Goal: Information Seeking & Learning: Learn about a topic

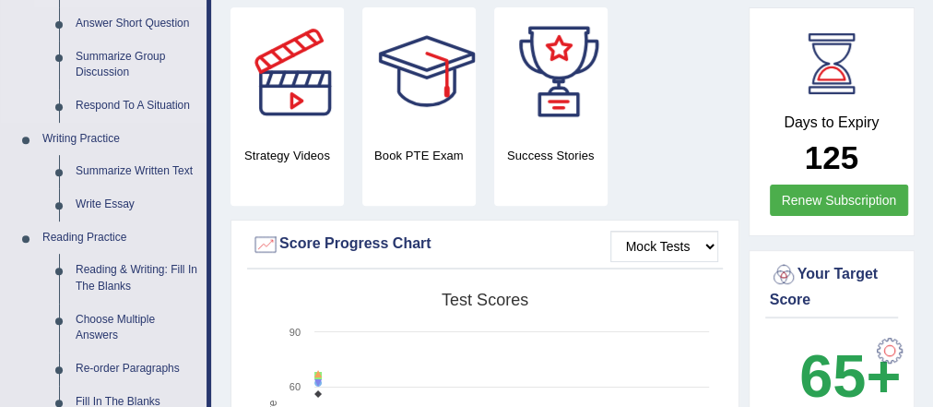
scroll to position [369, 0]
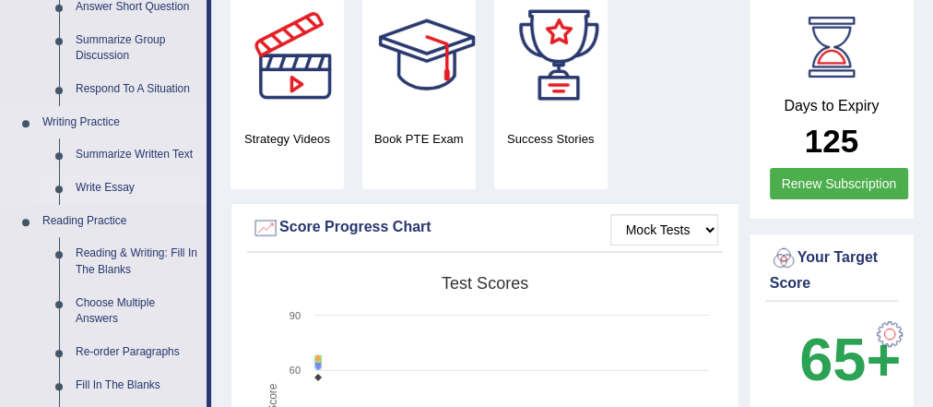
click at [124, 190] on link "Write Essay" at bounding box center [136, 187] width 139 height 33
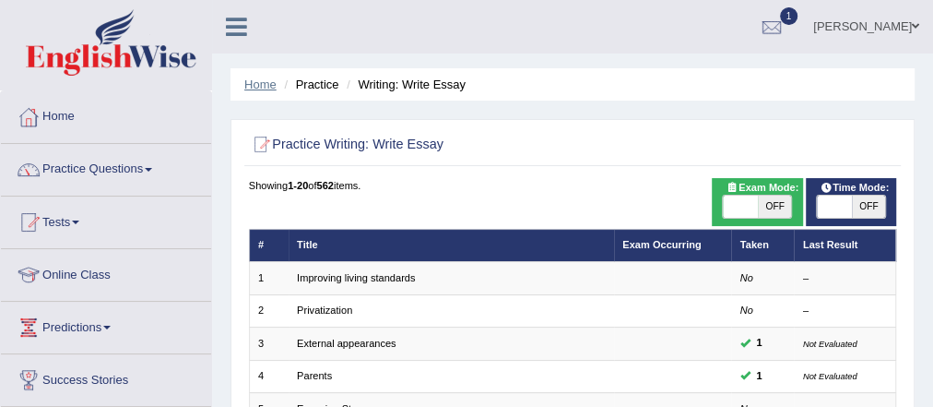
click at [263, 79] on link "Home" at bounding box center [260, 84] width 32 height 14
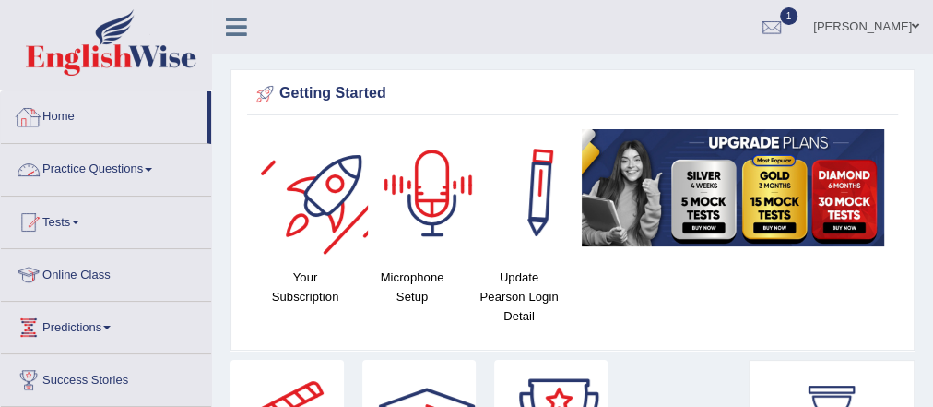
click at [118, 159] on link "Practice Questions" at bounding box center [106, 167] width 210 height 46
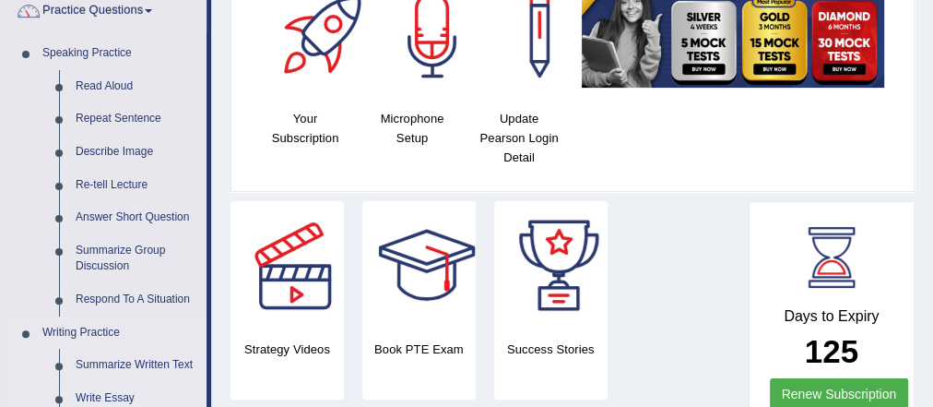
scroll to position [295, 0]
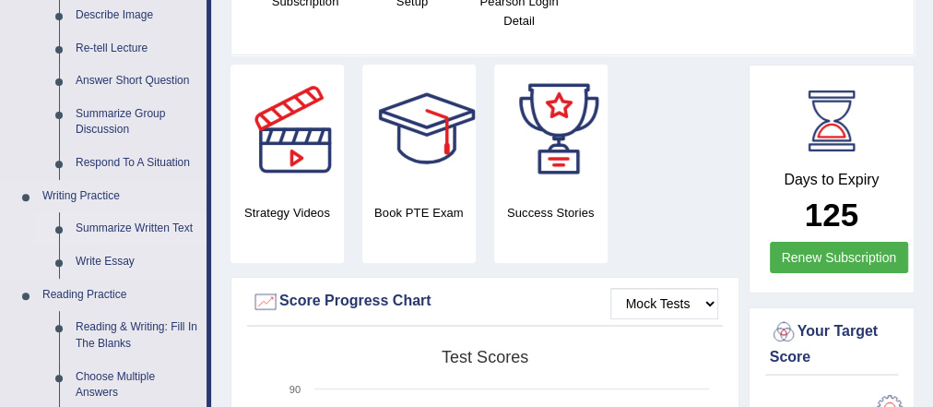
click at [130, 228] on link "Summarize Written Text" at bounding box center [136, 228] width 139 height 33
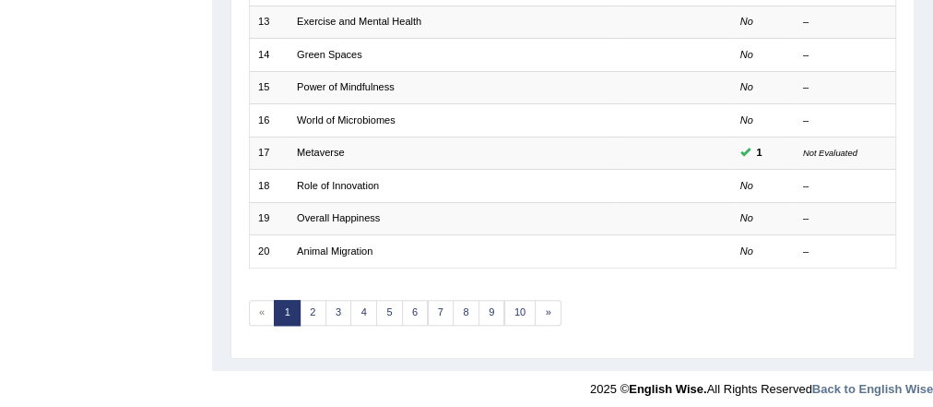
scroll to position [648, 0]
click at [376, 308] on link "5" at bounding box center [389, 313] width 27 height 26
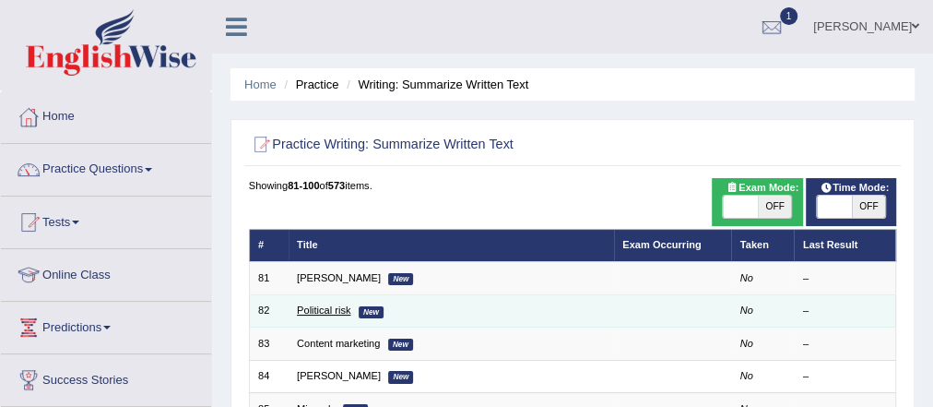
click at [308, 313] on link "Political risk" at bounding box center [323, 309] width 53 height 11
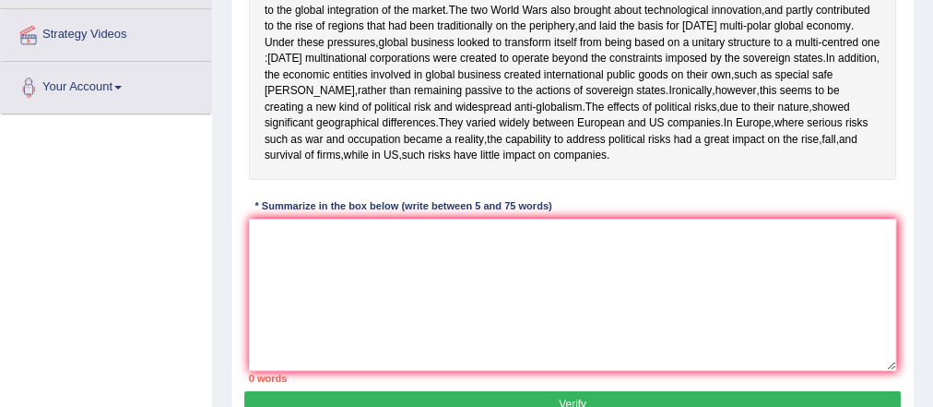
scroll to position [443, 0]
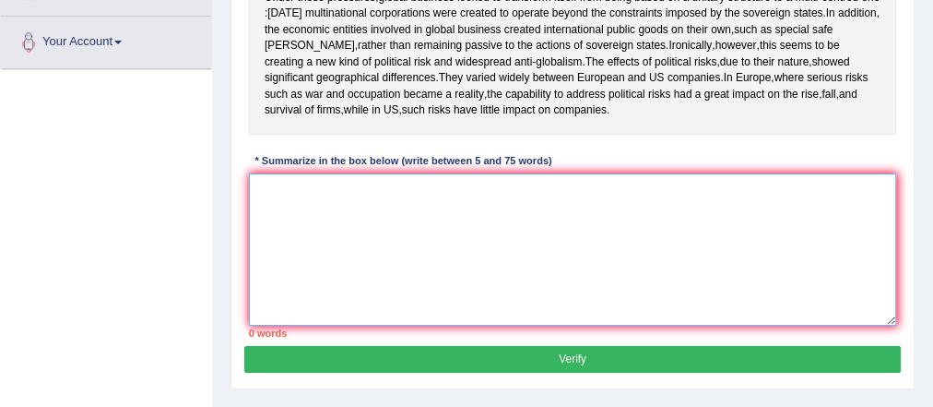
click at [391, 216] on textarea at bounding box center [573, 249] width 648 height 152
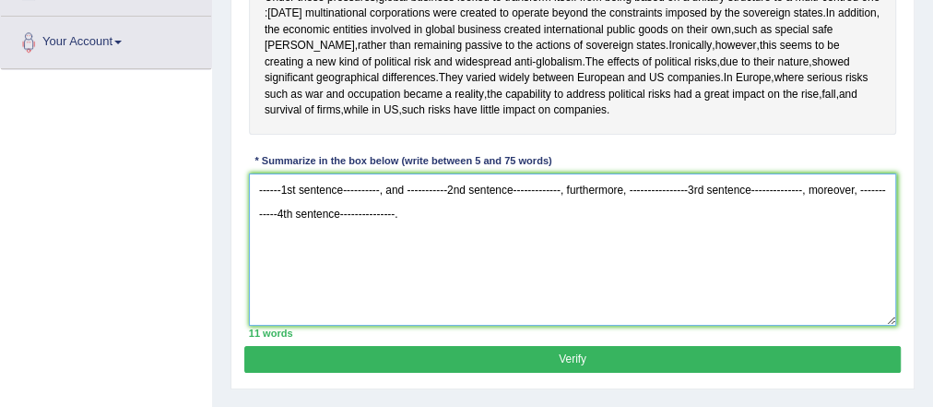
click at [597, 198] on textarea "------1st sentence----------, and -----------2nd sentence-------------, further…" at bounding box center [573, 249] width 648 height 152
type textarea "------1st sentence----------, and -----------2nd sentence-------------, further…"
drag, startPoint x: 280, startPoint y: 190, endPoint x: 472, endPoint y: 275, distance: 209.7
click at [459, 249] on textarea "------1st sentence----------, and -----------2nd sentence-------------, further…" at bounding box center [573, 249] width 648 height 152
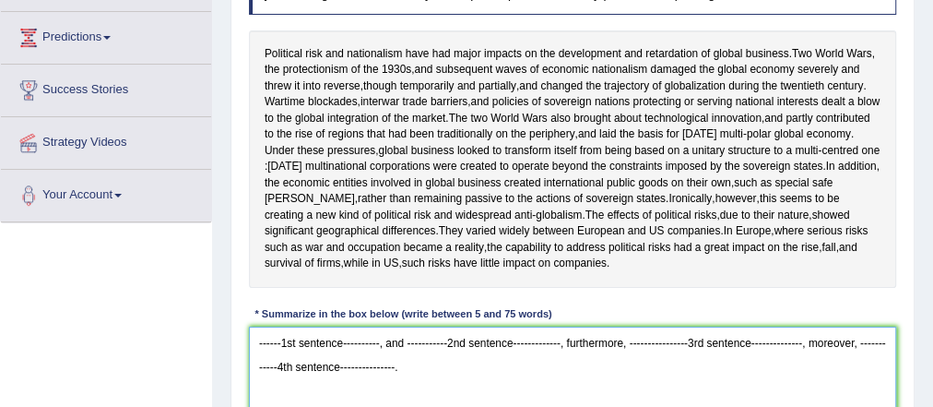
scroll to position [0, 0]
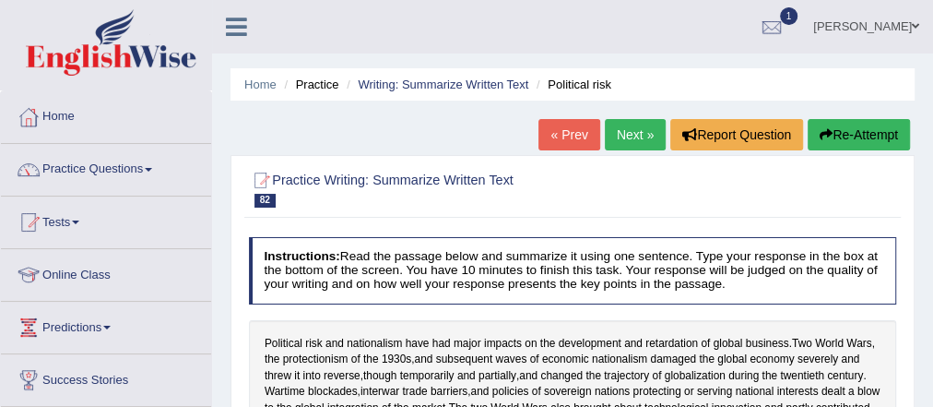
click at [618, 119] on link "Next »" at bounding box center [635, 134] width 61 height 31
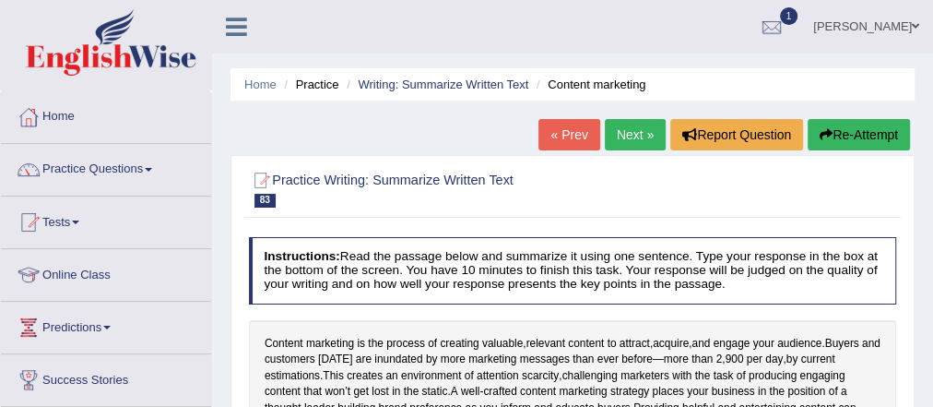
click at [626, 137] on link "Next »" at bounding box center [635, 134] width 61 height 31
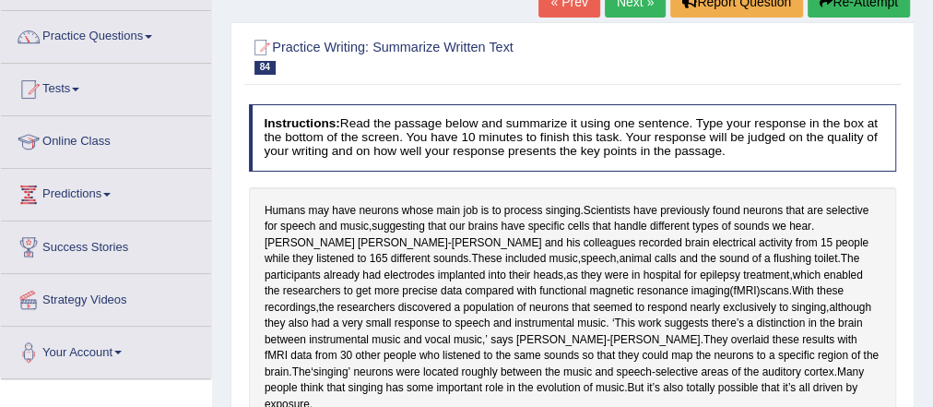
scroll to position [74, 0]
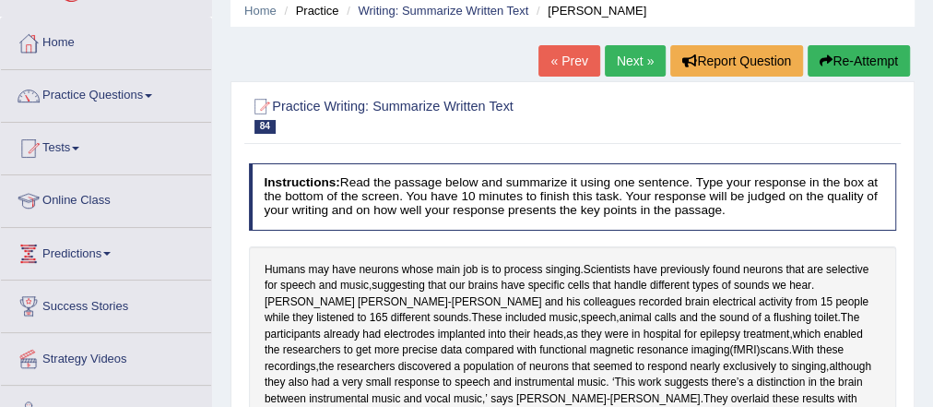
click at [642, 65] on link "Next »" at bounding box center [635, 60] width 61 height 31
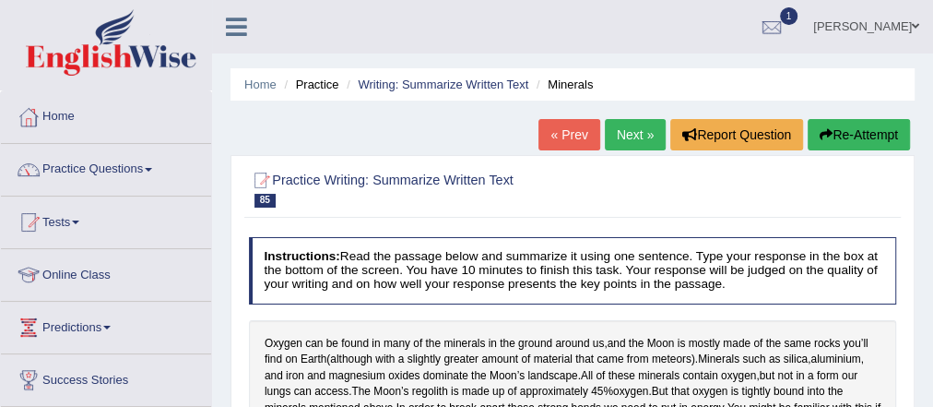
click at [634, 152] on div "« Prev Next » Report Question Re-Attempt" at bounding box center [726, 137] width 376 height 36
click at [637, 147] on link "Next »" at bounding box center [635, 134] width 61 height 31
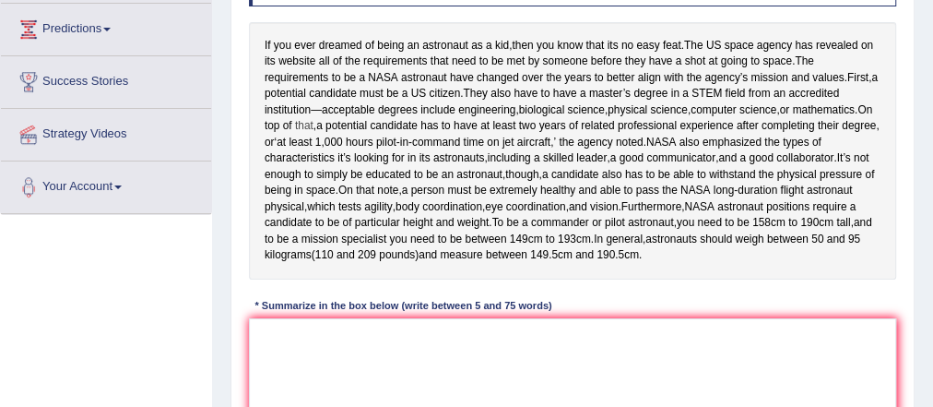
scroll to position [321, 0]
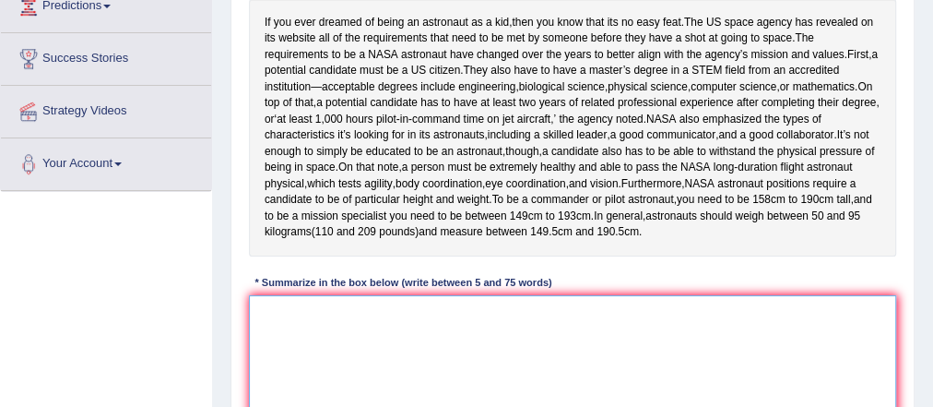
click at [344, 390] on textarea at bounding box center [573, 371] width 648 height 152
click at [397, 354] on textarea at bounding box center [573, 371] width 648 height 152
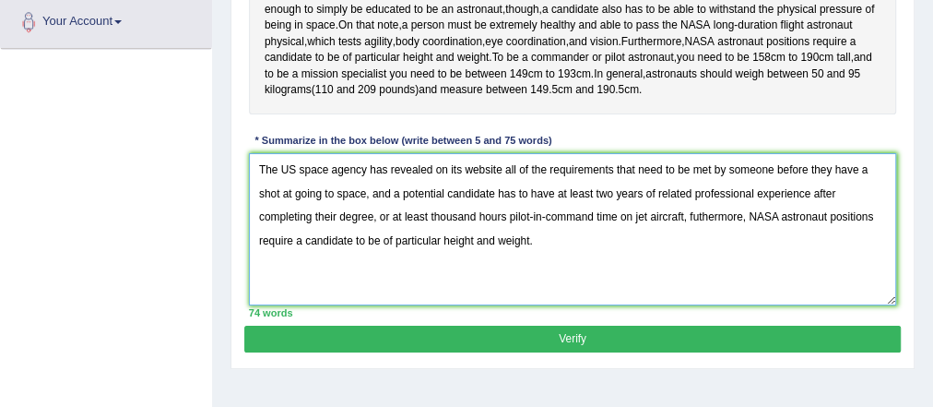
scroll to position [395, 0]
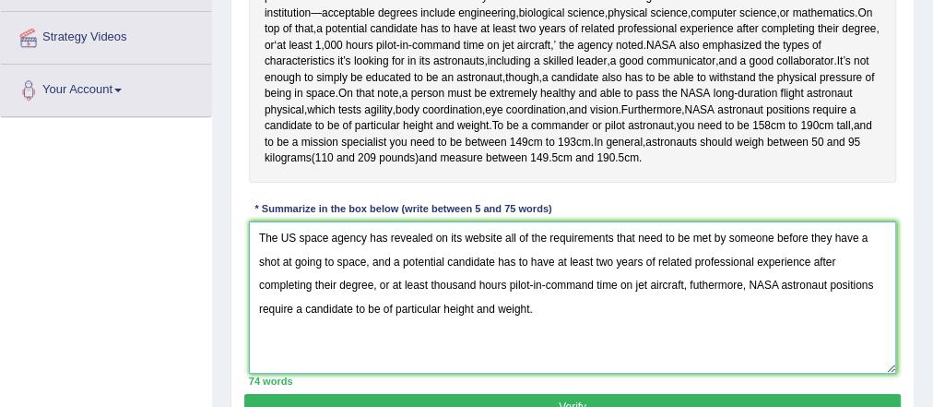
drag, startPoint x: 377, startPoint y: 332, endPoint x: 389, endPoint y: 328, distance: 12.5
click at [389, 328] on textarea "The US space agency has revealed on its website all of the requirements that ne…" at bounding box center [573, 297] width 648 height 152
click at [406, 337] on textarea "The US space agency has revealed on its website all of the requirements that ne…" at bounding box center [573, 297] width 648 height 152
click at [384, 331] on textarea "The US space agency has revealed on its website all of the requirements that ne…" at bounding box center [573, 297] width 648 height 152
click at [385, 330] on textarea "The US space agency has revealed on its website all of the requirements that ne…" at bounding box center [573, 297] width 648 height 152
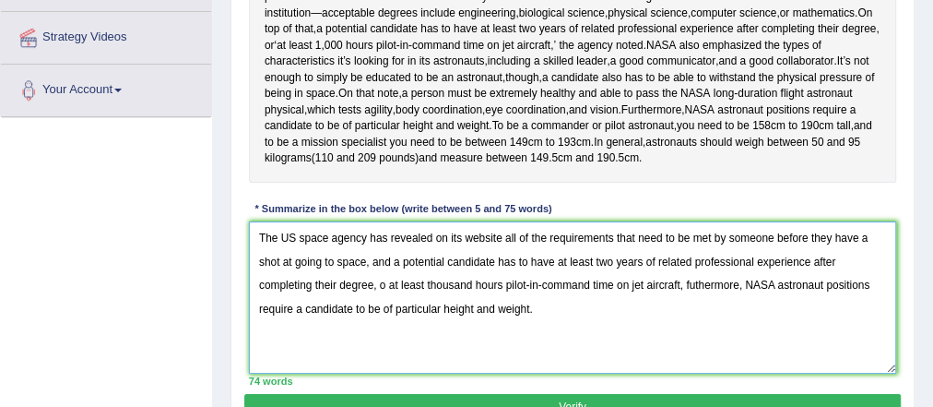
drag, startPoint x: 380, startPoint y: 332, endPoint x: 500, endPoint y: 330, distance: 119.9
click at [503, 332] on textarea "The US space agency has revealed on its website all of the requirements that ne…" at bounding box center [573, 297] width 648 height 152
type textarea "The US space agency has revealed on its website all of the requirements that ne…"
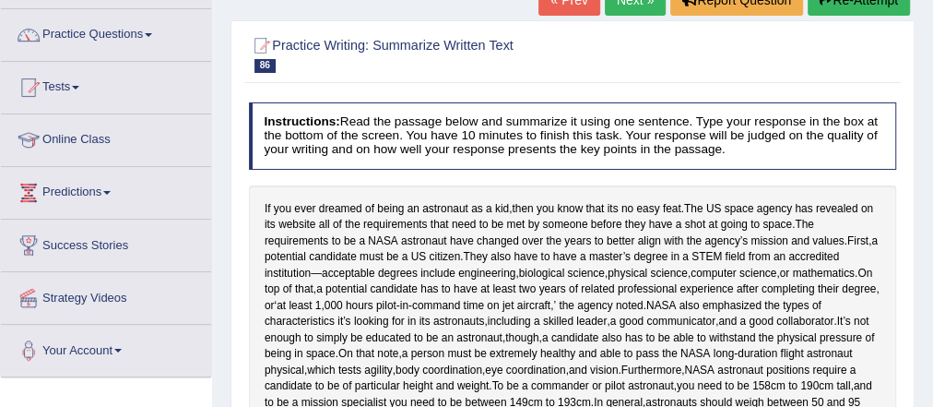
scroll to position [0, 0]
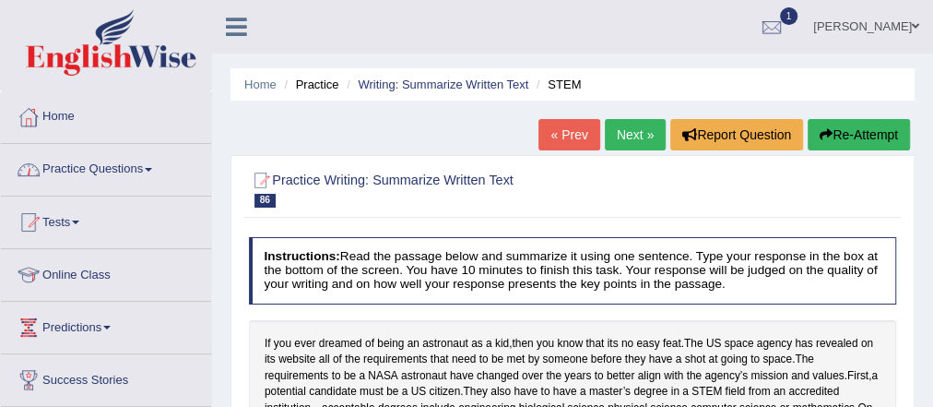
click at [112, 160] on link "Practice Questions" at bounding box center [106, 167] width 210 height 46
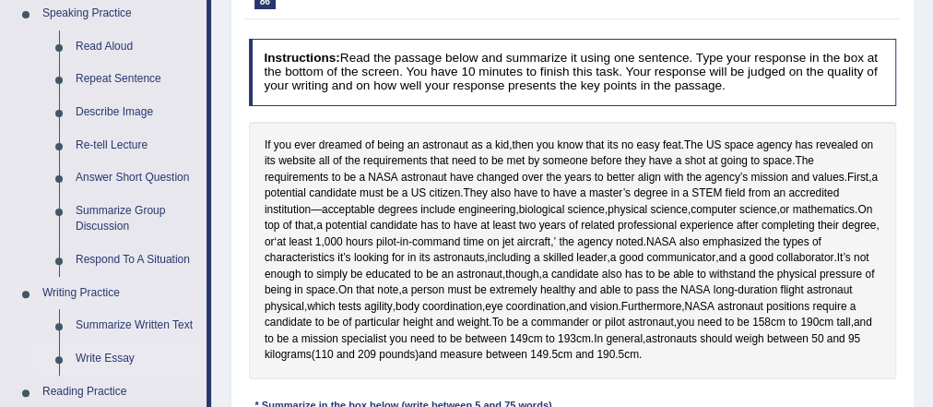
scroll to position [221, 0]
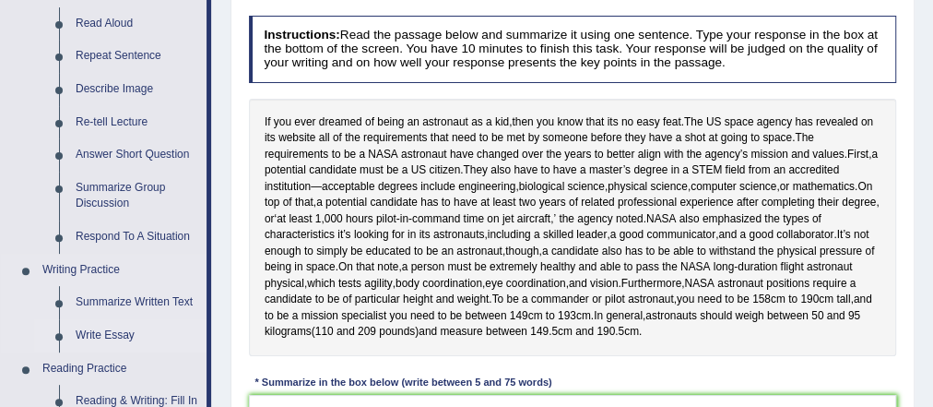
click at [103, 336] on link "Write Essay" at bounding box center [136, 335] width 139 height 33
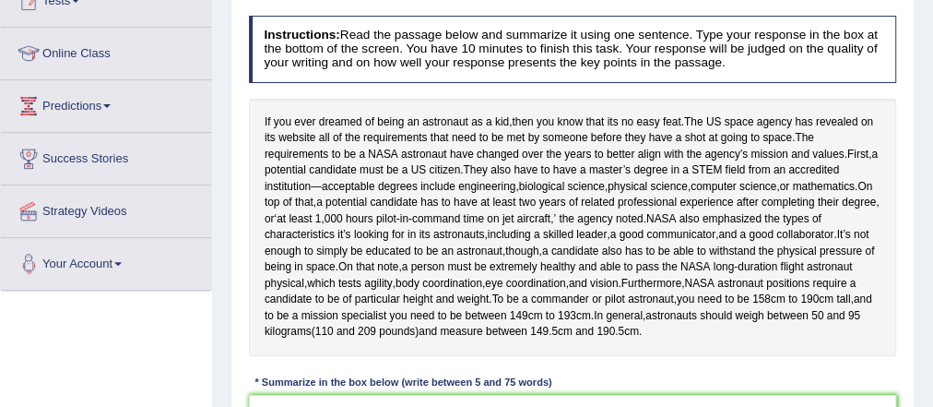
scroll to position [269, 0]
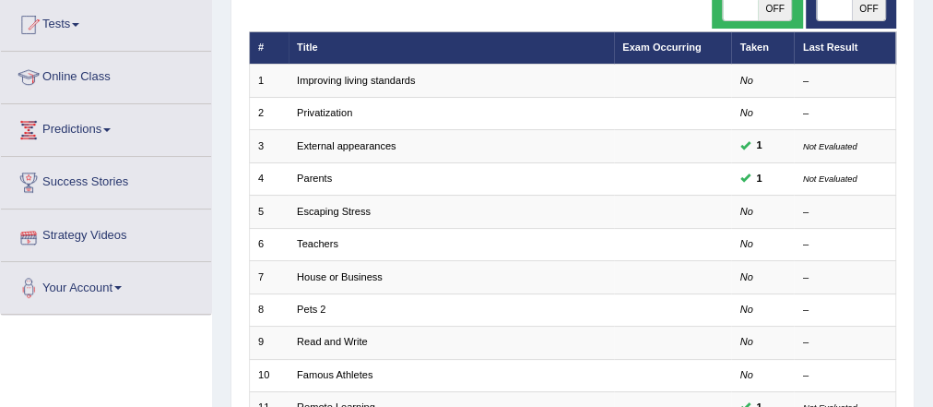
scroll to position [221, 0]
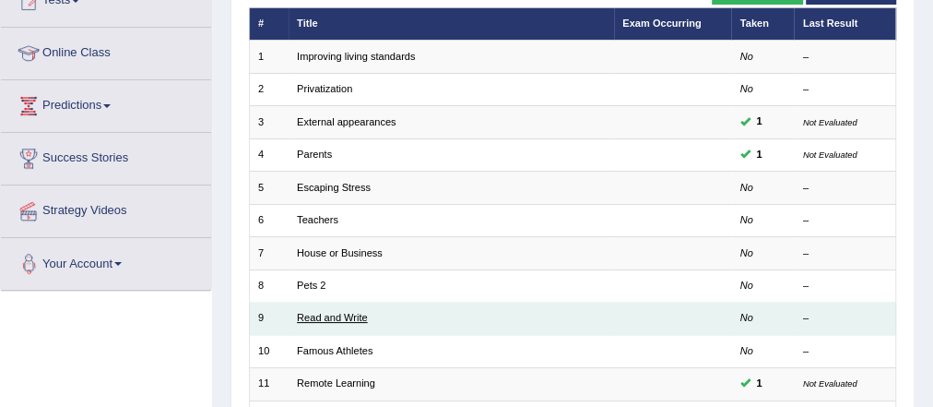
click at [354, 312] on link "Read and Write" at bounding box center [332, 317] width 71 height 11
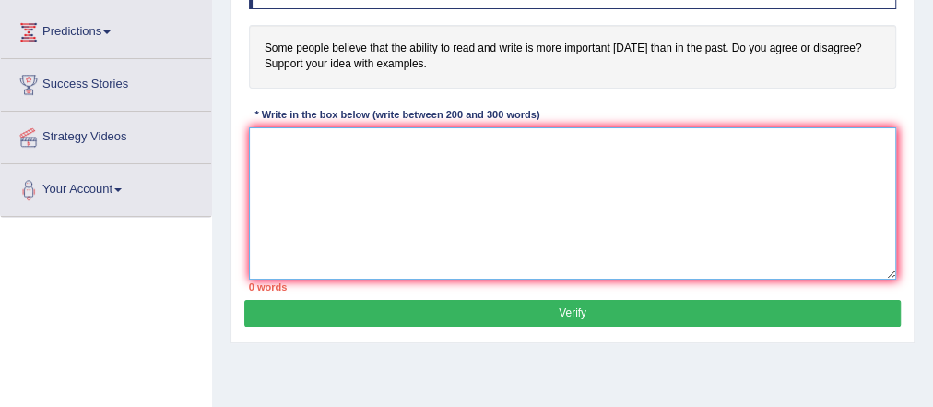
click at [360, 168] on textarea at bounding box center [573, 203] width 648 height 152
paste textarea "The increasing influence of (essay topic) on our lives has ignited numerous dis…"
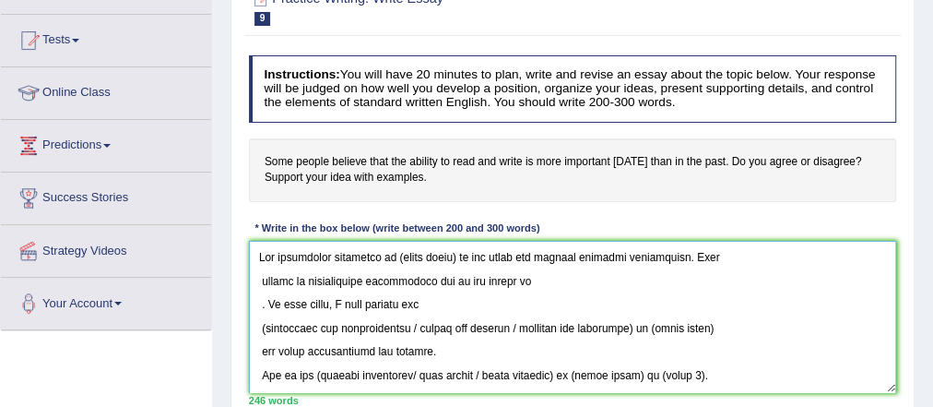
scroll to position [221, 0]
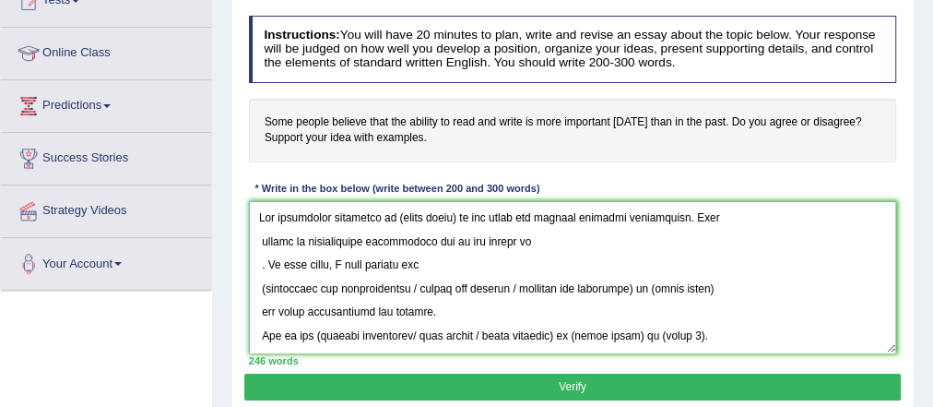
click at [254, 213] on textarea at bounding box center [573, 277] width 648 height 152
drag, startPoint x: 396, startPoint y: 214, endPoint x: 455, endPoint y: 216, distance: 59.0
click at [455, 216] on textarea at bounding box center [573, 277] width 648 height 152
drag, startPoint x: 521, startPoint y: 214, endPoint x: 573, endPoint y: 213, distance: 51.6
click at [573, 213] on textarea at bounding box center [573, 277] width 648 height 152
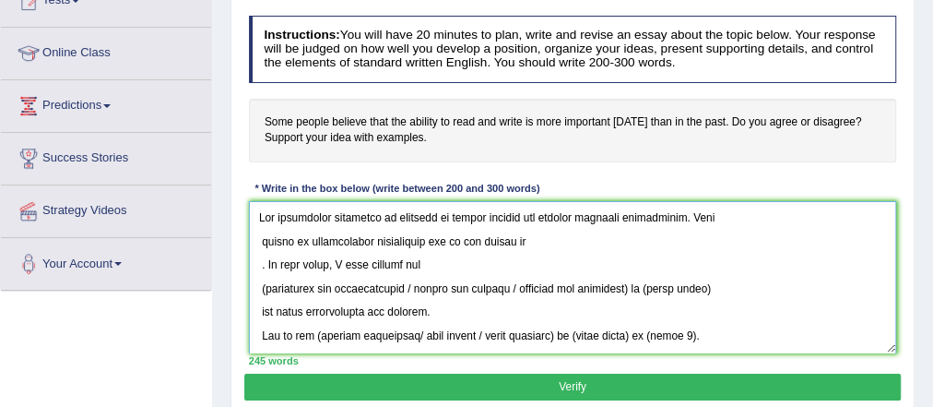
drag, startPoint x: 262, startPoint y: 208, endPoint x: 676, endPoint y: 213, distance: 414.0
click at [677, 212] on textarea at bounding box center [573, 277] width 648 height 152
click at [716, 255] on textarea at bounding box center [573, 277] width 648 height 152
drag, startPoint x: 261, startPoint y: 242, endPoint x: 386, endPoint y: 241, distance: 125.4
click at [260, 242] on textarea at bounding box center [573, 277] width 648 height 152
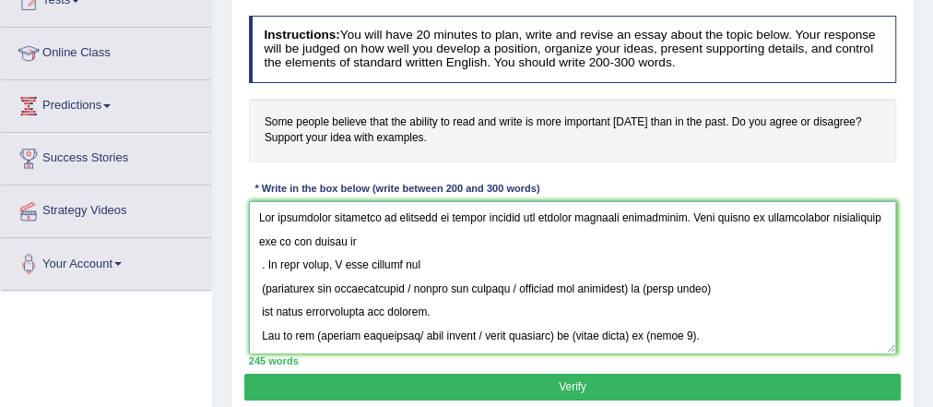
click at [258, 266] on textarea at bounding box center [573, 277] width 648 height 152
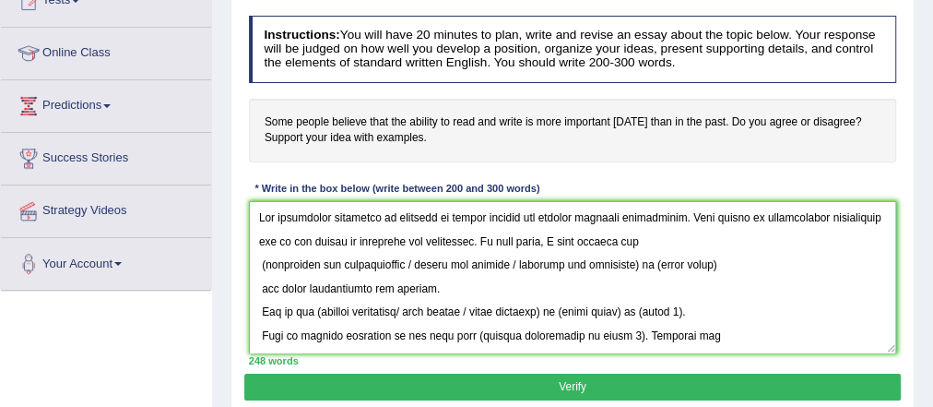
click at [264, 262] on textarea at bounding box center [573, 277] width 648 height 152
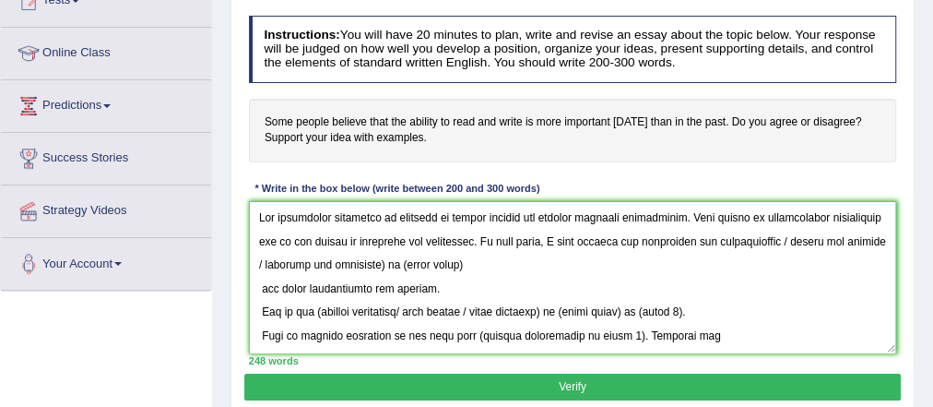
drag, startPoint x: 801, startPoint y: 242, endPoint x: 417, endPoint y: 254, distance: 384.7
click at [417, 254] on textarea at bounding box center [573, 277] width 648 height 152
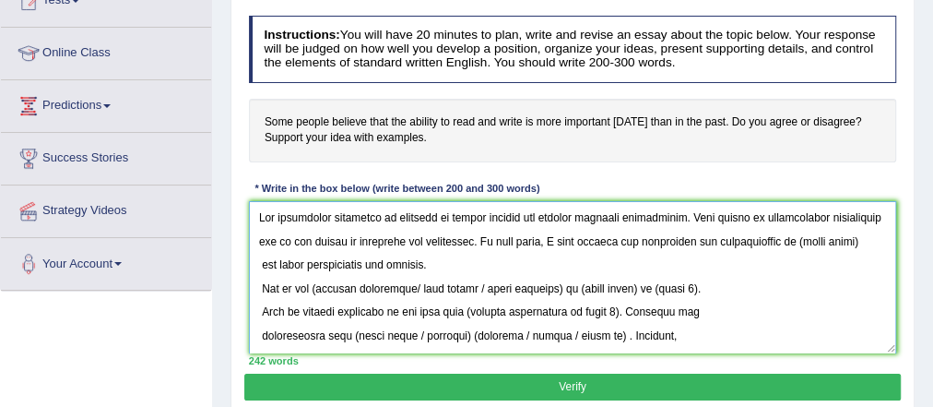
drag, startPoint x: 816, startPoint y: 242, endPoint x: 350, endPoint y: 262, distance: 466.0
click at [350, 262] on textarea at bounding box center [573, 277] width 648 height 152
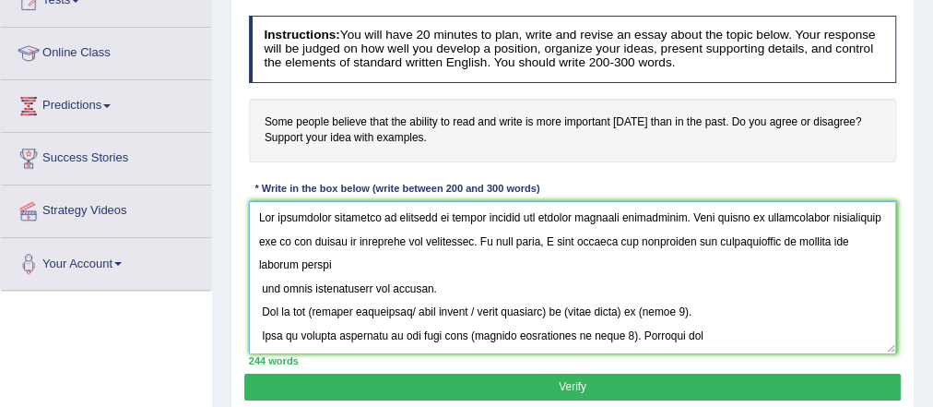
click at [811, 238] on textarea at bounding box center [573, 277] width 648 height 152
click at [408, 266] on textarea at bounding box center [573, 277] width 648 height 152
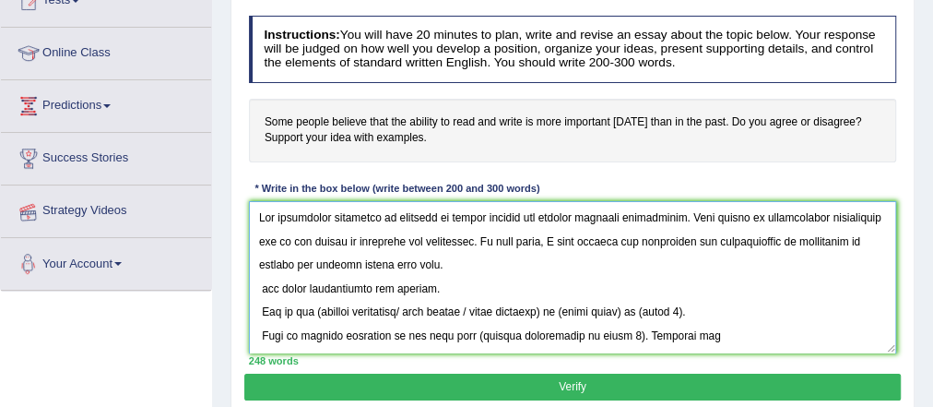
drag, startPoint x: 455, startPoint y: 258, endPoint x: 217, endPoint y: 220, distance: 241.8
click at [217, 220] on div "Home Practice Writing: Write Essay Read and Write « Prev Next » Report Question…" at bounding box center [572, 240] width 721 height 922
click at [461, 262] on textarea at bounding box center [573, 277] width 648 height 152
click at [449, 274] on textarea at bounding box center [573, 277] width 648 height 152
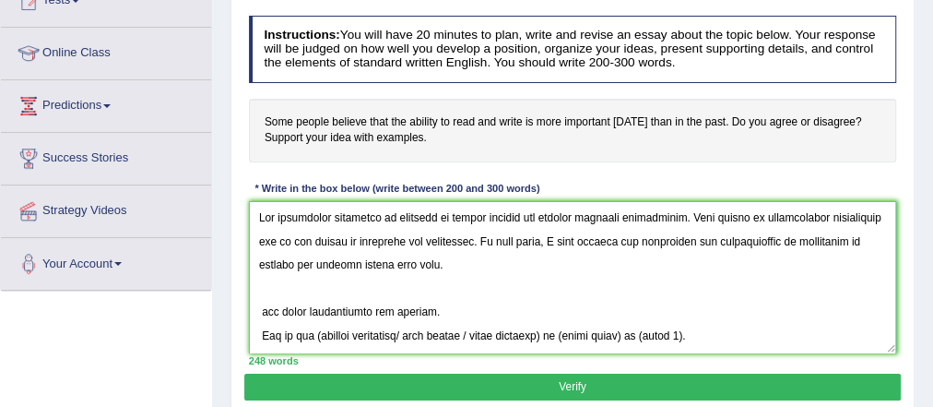
click at [261, 305] on textarea at bounding box center [573, 277] width 648 height 152
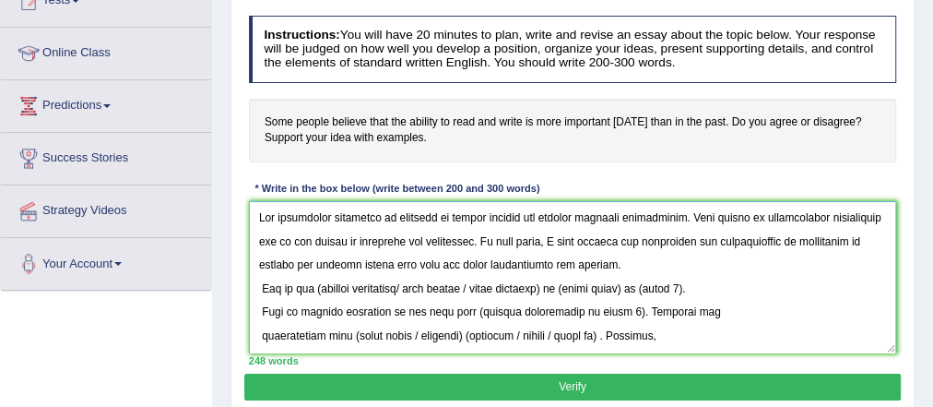
drag, startPoint x: 606, startPoint y: 260, endPoint x: 245, endPoint y: 195, distance: 366.4
click at [245, 195] on div "Instructions: You will have 20 minutes to plan, write and revise an essay about…" at bounding box center [572, 190] width 656 height 365
click at [622, 266] on textarea at bounding box center [573, 277] width 648 height 152
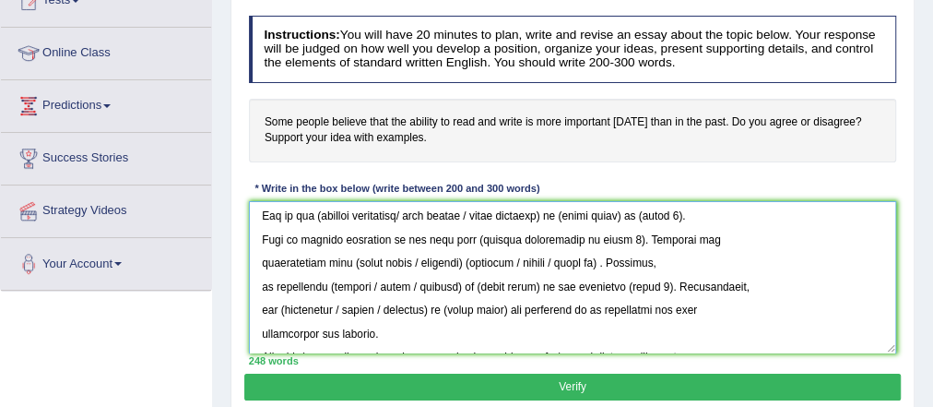
scroll to position [113, 0]
click at [261, 213] on textarea at bounding box center [573, 277] width 648 height 152
click at [316, 214] on textarea at bounding box center [573, 277] width 648 height 152
drag, startPoint x: 407, startPoint y: 210, endPoint x: 565, endPoint y: 210, distance: 158.6
click at [565, 210] on textarea at bounding box center [573, 277] width 648 height 152
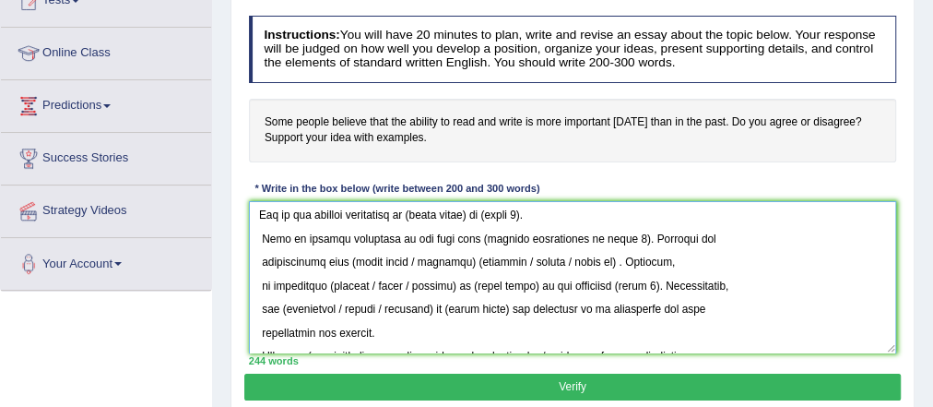
drag, startPoint x: 426, startPoint y: 219, endPoint x: 486, endPoint y: 216, distance: 60.0
click at [486, 216] on textarea at bounding box center [573, 277] width 648 height 152
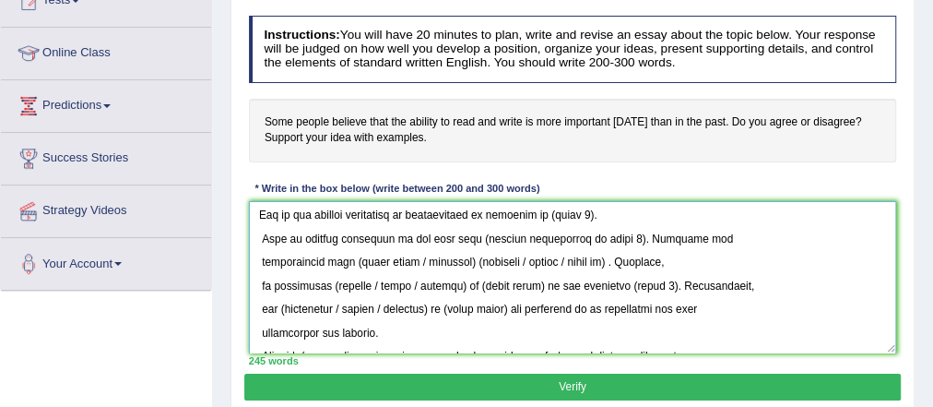
drag, startPoint x: 547, startPoint y: 215, endPoint x: 596, endPoint y: 215, distance: 48.9
click at [596, 215] on textarea at bounding box center [573, 277] width 648 height 152
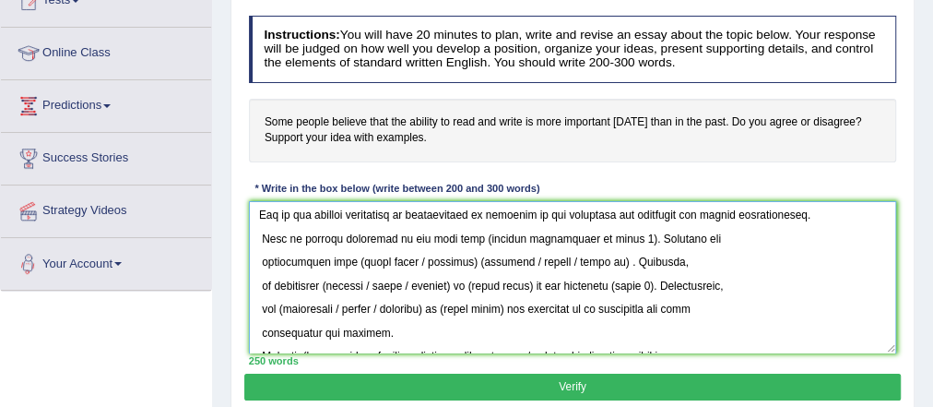
click at [263, 235] on textarea at bounding box center [573, 277] width 648 height 152
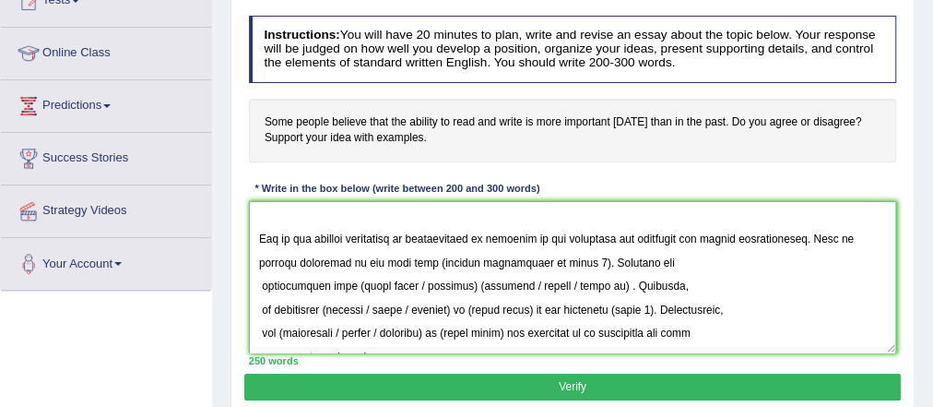
drag, startPoint x: 387, startPoint y: 256, endPoint x: 531, endPoint y: 266, distance: 144.1
click at [531, 266] on textarea at bounding box center [573, 277] width 648 height 152
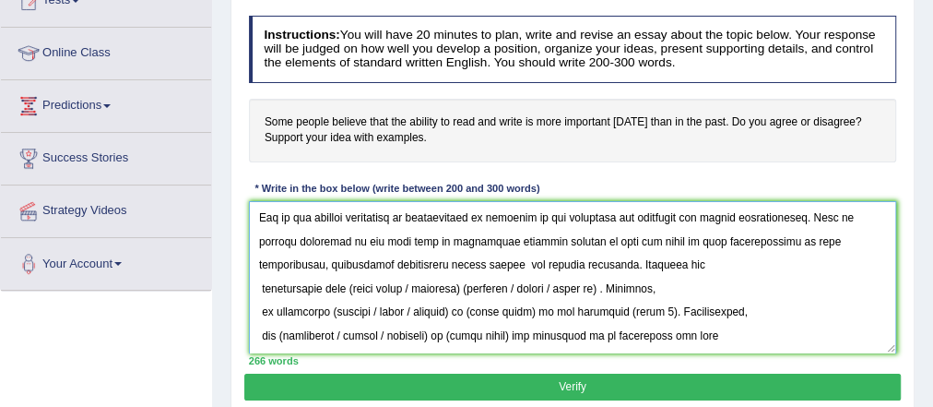
scroll to position [112, 0]
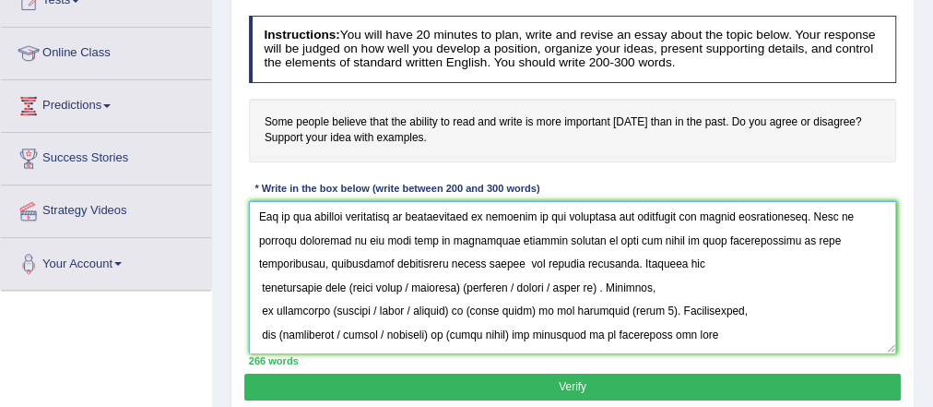
click at [261, 289] on textarea at bounding box center [573, 277] width 648 height 152
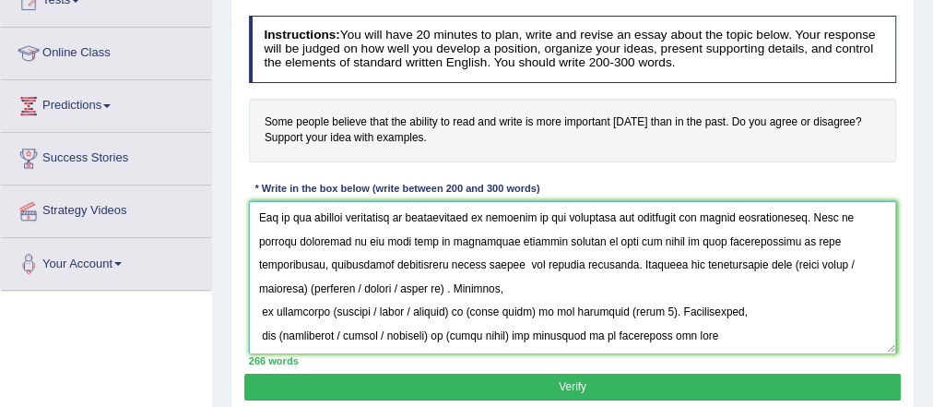
scroll to position [84, 0]
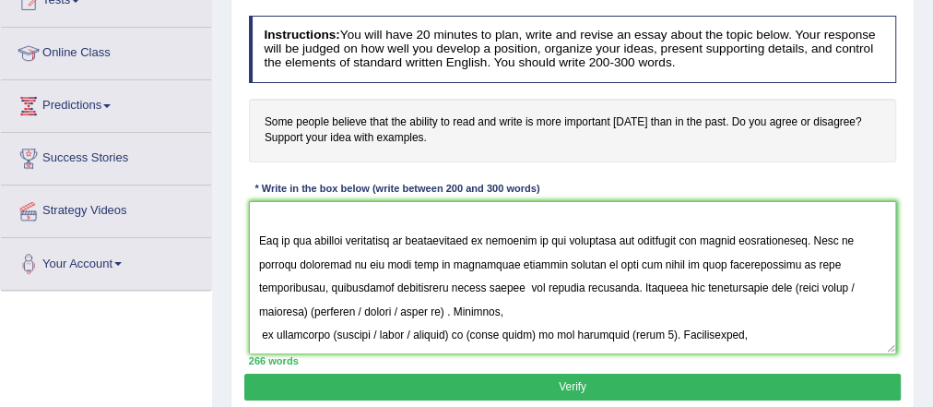
drag, startPoint x: 391, startPoint y: 288, endPoint x: 419, endPoint y: 286, distance: 27.7
click at [391, 288] on textarea at bounding box center [573, 277] width 648 height 152
click at [725, 295] on textarea at bounding box center [573, 277] width 648 height 152
drag, startPoint x: 724, startPoint y: 285, endPoint x: 399, endPoint y: 311, distance: 325.6
click at [399, 311] on textarea at bounding box center [573, 277] width 648 height 152
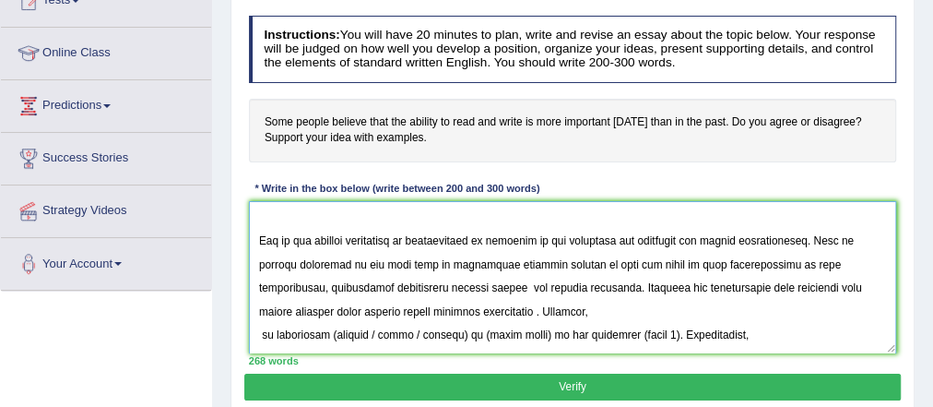
click at [474, 311] on textarea at bounding box center [573, 277] width 648 height 152
click at [258, 330] on textarea at bounding box center [573, 277] width 648 height 152
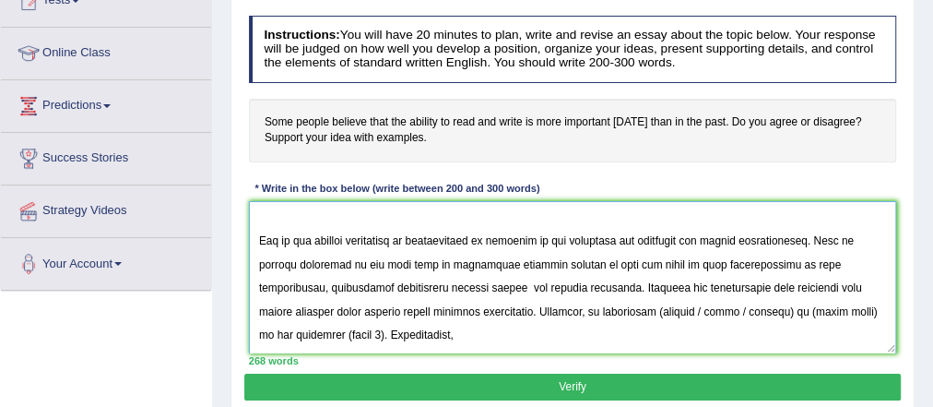
scroll to position [56, 0]
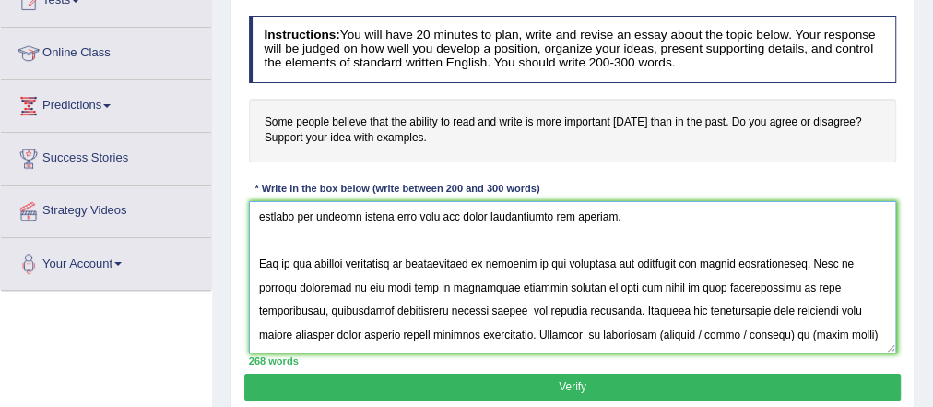
click at [597, 335] on textarea at bounding box center [573, 277] width 648 height 152
drag, startPoint x: 628, startPoint y: 334, endPoint x: 796, endPoint y: 333, distance: 167.8
click at [796, 333] on textarea at bounding box center [573, 277] width 648 height 152
click at [681, 331] on textarea at bounding box center [573, 277] width 648 height 152
drag, startPoint x: 699, startPoint y: 330, endPoint x: 736, endPoint y: 331, distance: 36.9
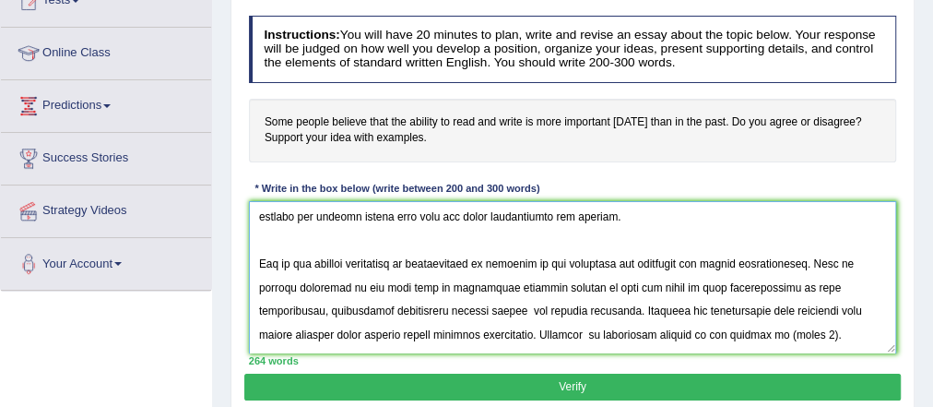
click at [736, 331] on textarea at bounding box center [573, 277] width 648 height 152
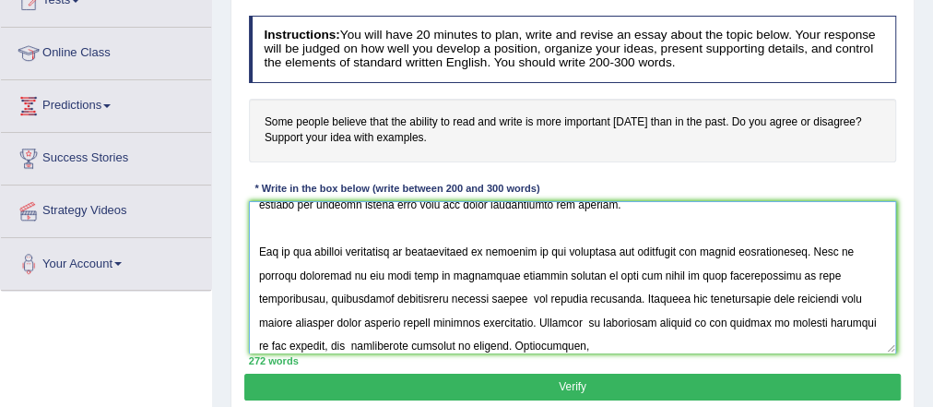
scroll to position [157, 0]
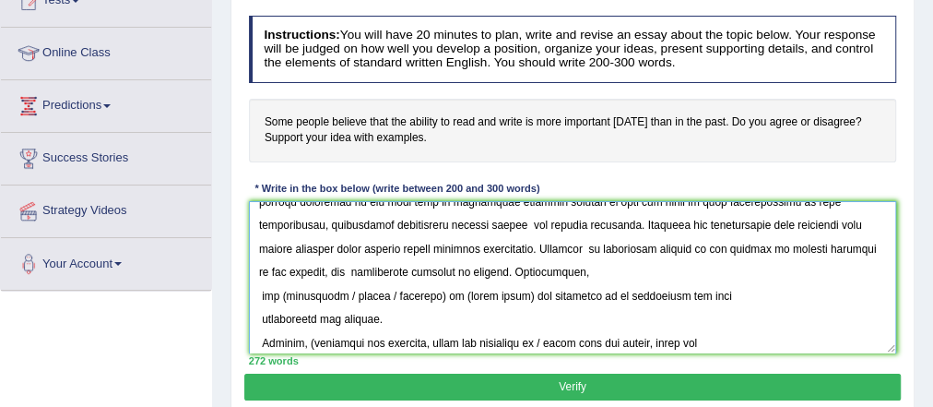
click at [260, 294] on textarea at bounding box center [573, 277] width 648 height 152
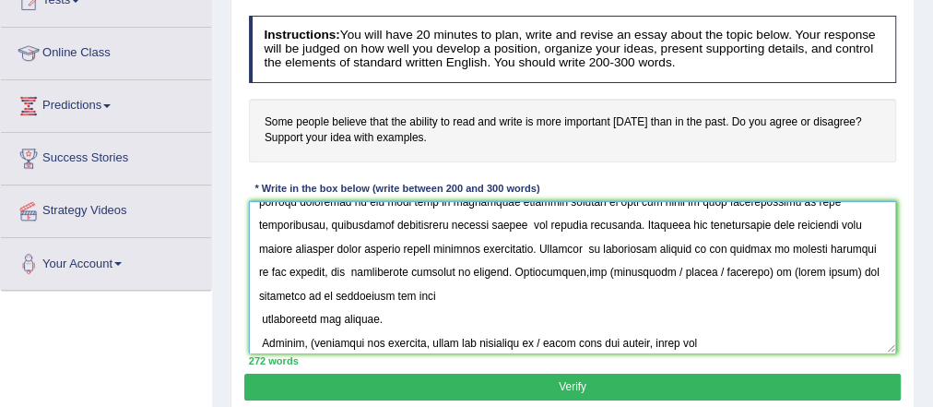
scroll to position [129, 0]
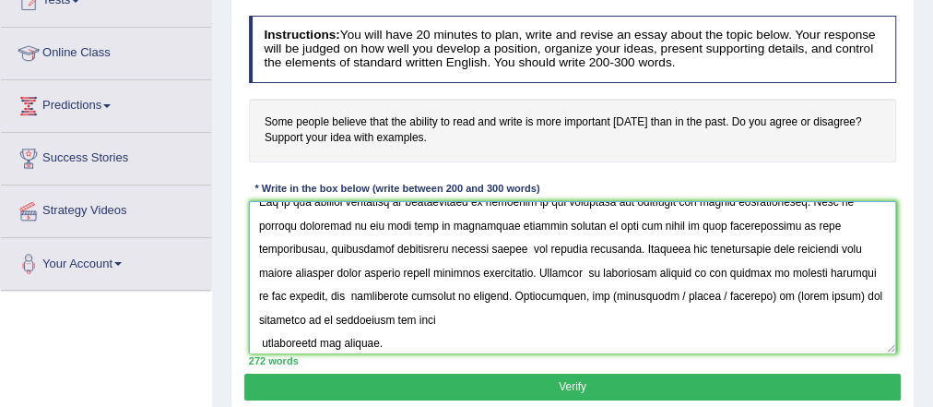
click at [496, 289] on textarea at bounding box center [573, 277] width 648 height 152
drag, startPoint x: 550, startPoint y: 287, endPoint x: 662, endPoint y: 298, distance: 113.0
click at [655, 299] on textarea at bounding box center [573, 277] width 648 height 152
drag, startPoint x: 566, startPoint y: 296, endPoint x: 626, endPoint y: 298, distance: 60.0
click at [626, 298] on textarea at bounding box center [573, 277] width 648 height 152
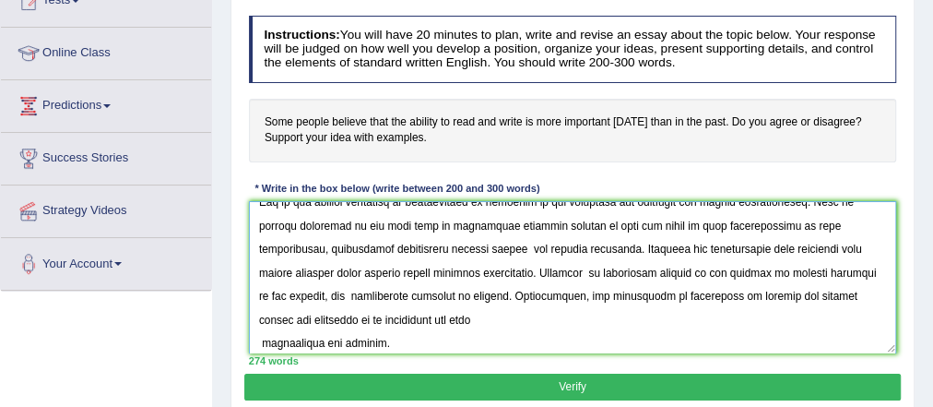
click at [256, 341] on textarea at bounding box center [573, 277] width 648 height 152
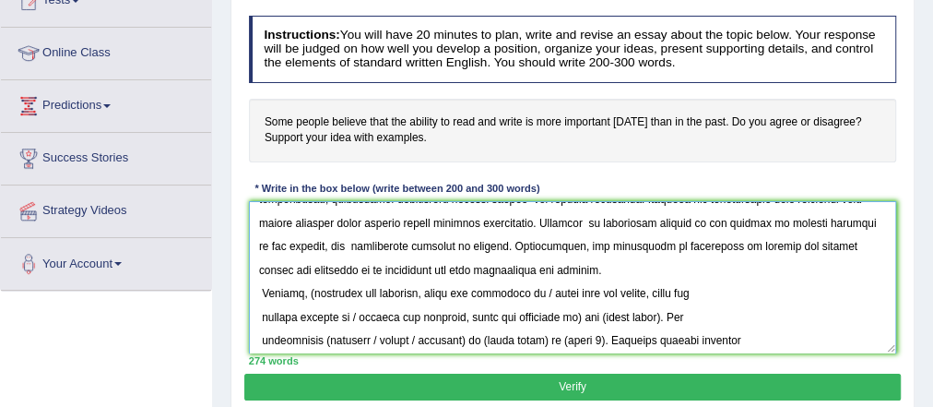
scroll to position [101, 0]
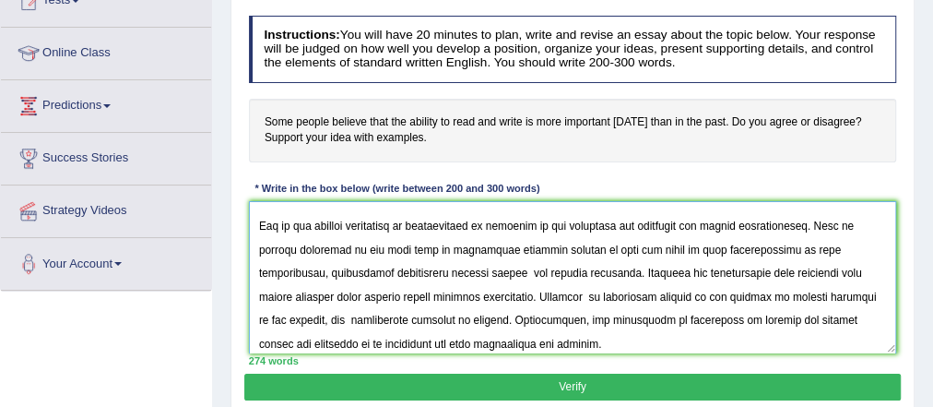
drag, startPoint x: 492, startPoint y: 343, endPoint x: 248, endPoint y: 232, distance: 268.2
click at [249, 232] on textarea at bounding box center [573, 277] width 648 height 152
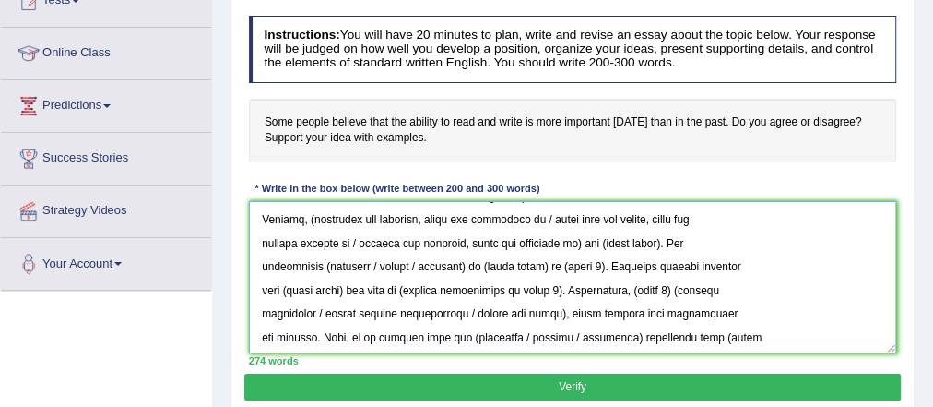
scroll to position [188, 0]
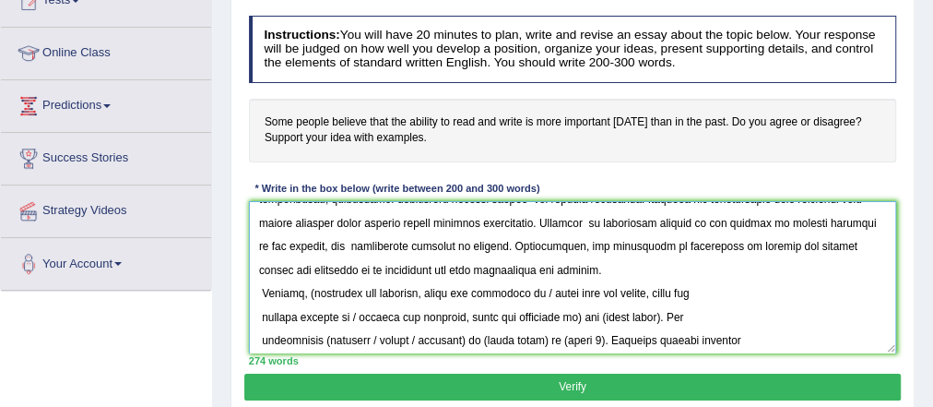
click at [478, 266] on textarea at bounding box center [573, 277] width 648 height 152
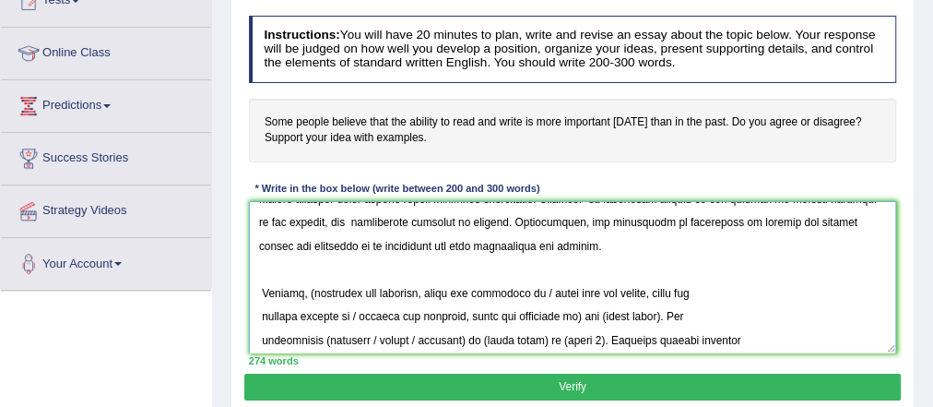
scroll to position [302, 0]
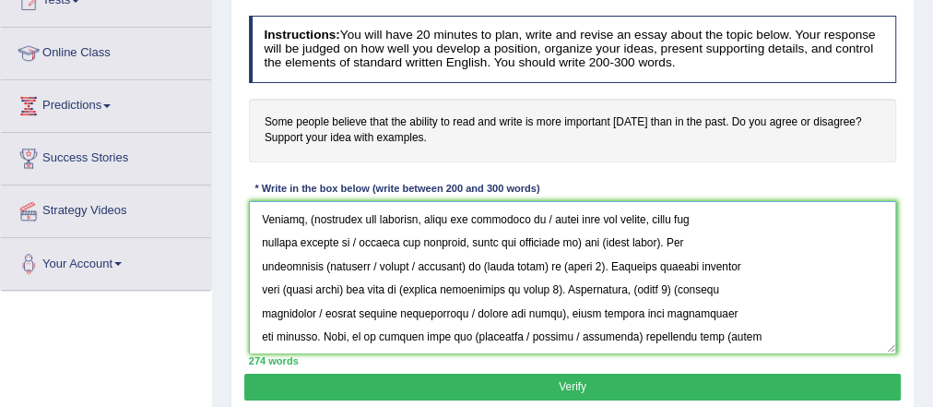
click at [262, 217] on textarea at bounding box center [573, 277] width 648 height 152
click at [308, 220] on textarea at bounding box center [573, 277] width 648 height 152
drag, startPoint x: 533, startPoint y: 215, endPoint x: 569, endPoint y: 245, distance: 47.1
click at [569, 245] on textarea at bounding box center [573, 277] width 648 height 152
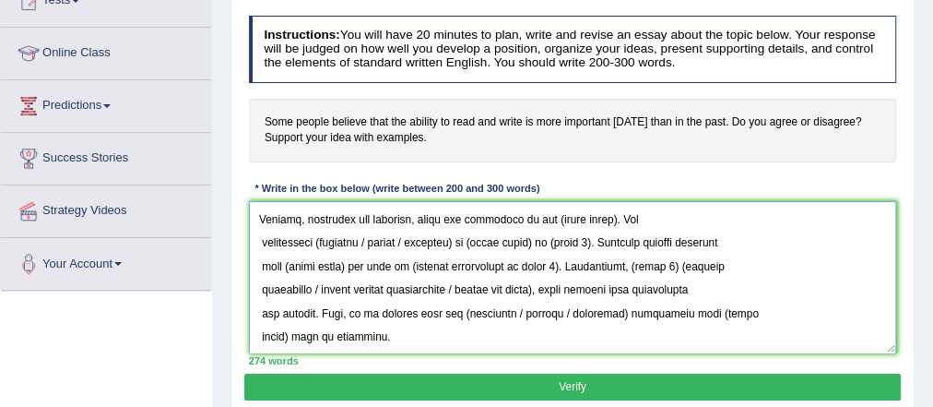
scroll to position [276, 0]
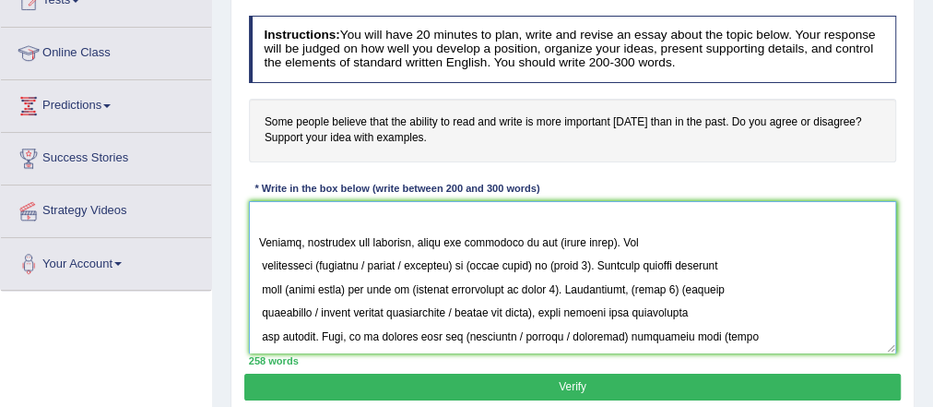
drag, startPoint x: 555, startPoint y: 242, endPoint x: 612, endPoint y: 242, distance: 57.2
click at [612, 242] on textarea at bounding box center [573, 277] width 648 height 152
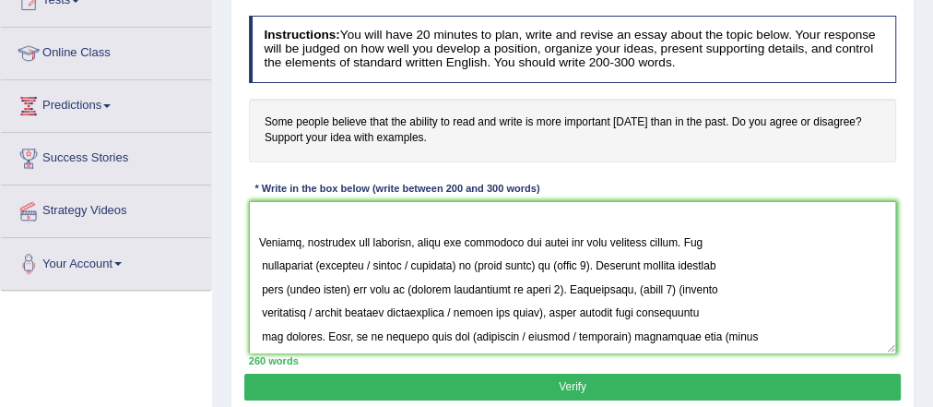
drag, startPoint x: 254, startPoint y: 264, endPoint x: 278, endPoint y: 265, distance: 24.0
click at [254, 264] on textarea at bounding box center [573, 277] width 648 height 152
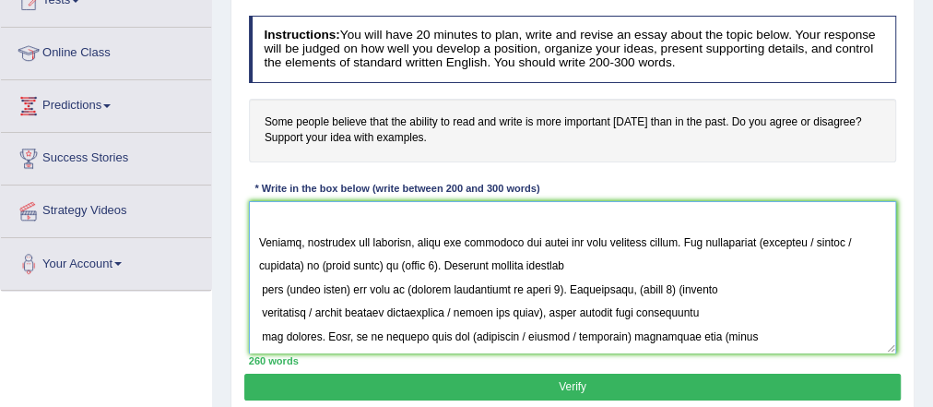
scroll to position [248, 0]
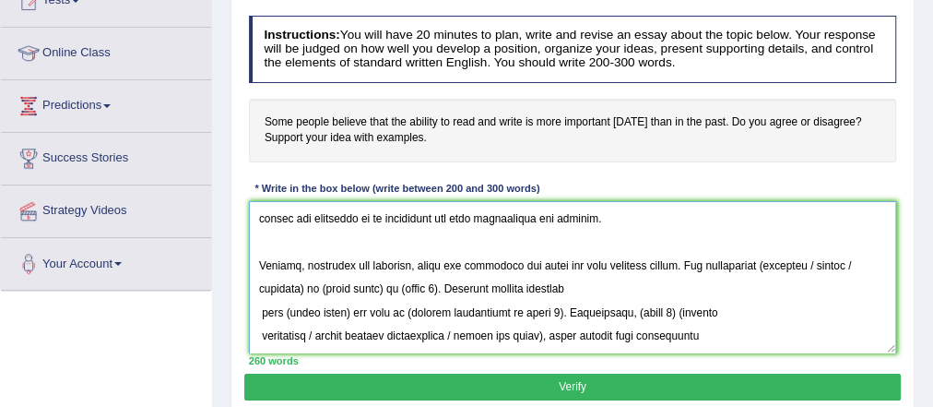
click at [762, 260] on textarea at bounding box center [573, 277] width 648 height 152
drag, startPoint x: 809, startPoint y: 255, endPoint x: 379, endPoint y: 295, distance: 431.5
click at [379, 295] on textarea at bounding box center [573, 277] width 648 height 152
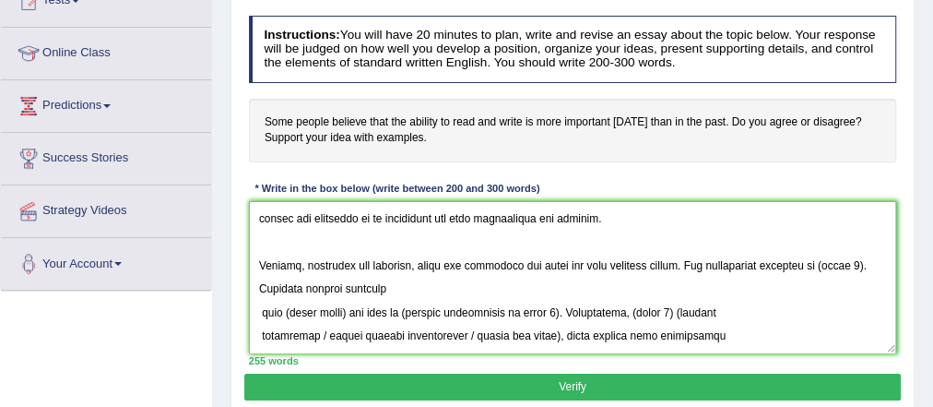
drag, startPoint x: 819, startPoint y: 260, endPoint x: 874, endPoint y: 261, distance: 55.3
click at [874, 261] on textarea at bounding box center [573, 277] width 648 height 152
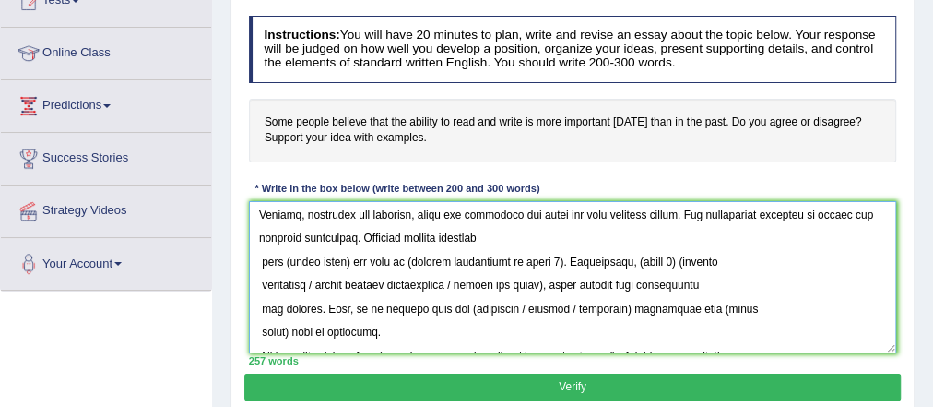
scroll to position [335, 0]
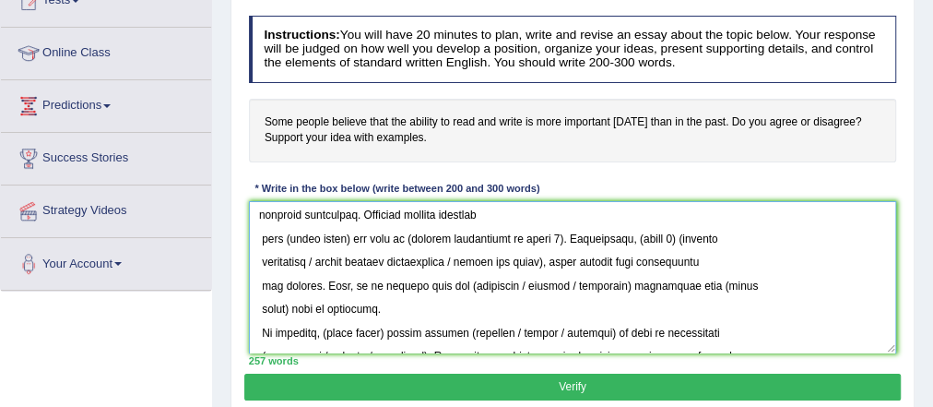
drag, startPoint x: 260, startPoint y: 242, endPoint x: 394, endPoint y: 254, distance: 134.2
click at [259, 242] on textarea at bounding box center [573, 277] width 648 height 152
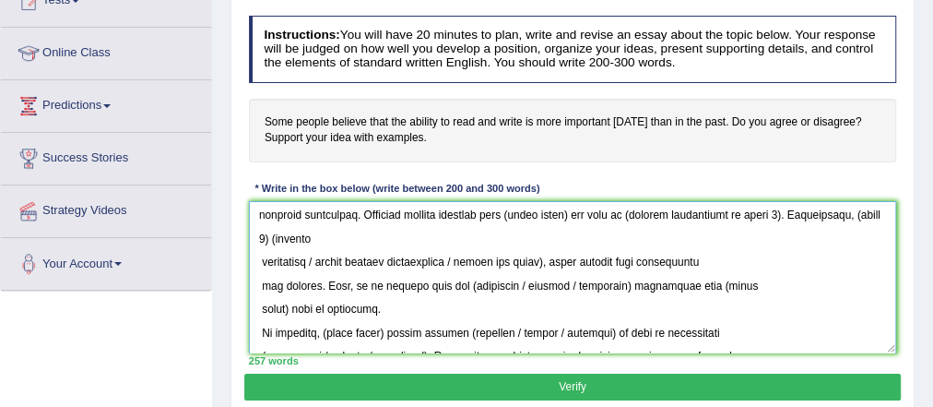
scroll to position [307, 0]
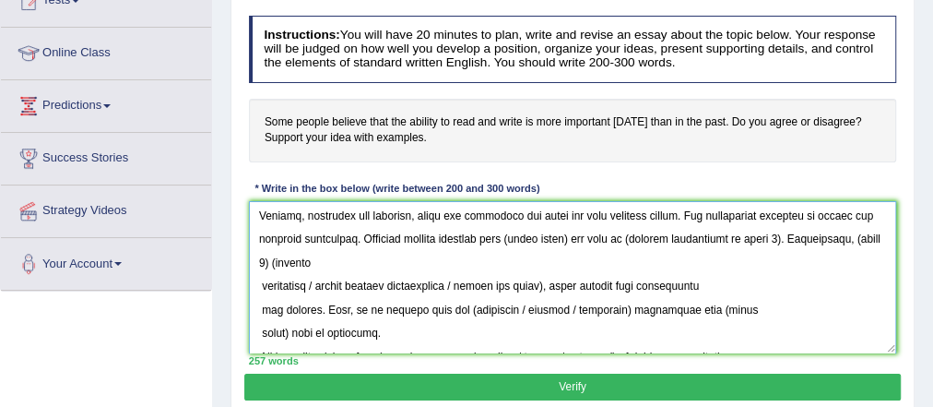
drag, startPoint x: 514, startPoint y: 235, endPoint x: 578, endPoint y: 232, distance: 63.7
click at [578, 232] on textarea at bounding box center [573, 277] width 648 height 152
drag, startPoint x: 583, startPoint y: 241, endPoint x: 728, endPoint y: 241, distance: 145.7
click at [728, 241] on textarea at bounding box center [573, 277] width 648 height 152
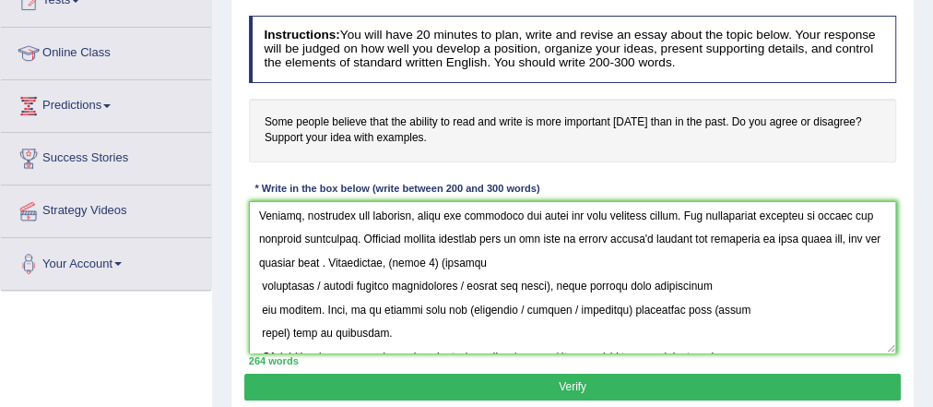
click at [824, 237] on textarea at bounding box center [573, 277] width 648 height 152
click at [347, 256] on textarea at bounding box center [573, 277] width 648 height 152
click at [340, 257] on textarea at bounding box center [573, 277] width 648 height 152
drag, startPoint x: 489, startPoint y: 265, endPoint x: 531, endPoint y: 262, distance: 42.5
click at [531, 262] on textarea at bounding box center [573, 277] width 648 height 152
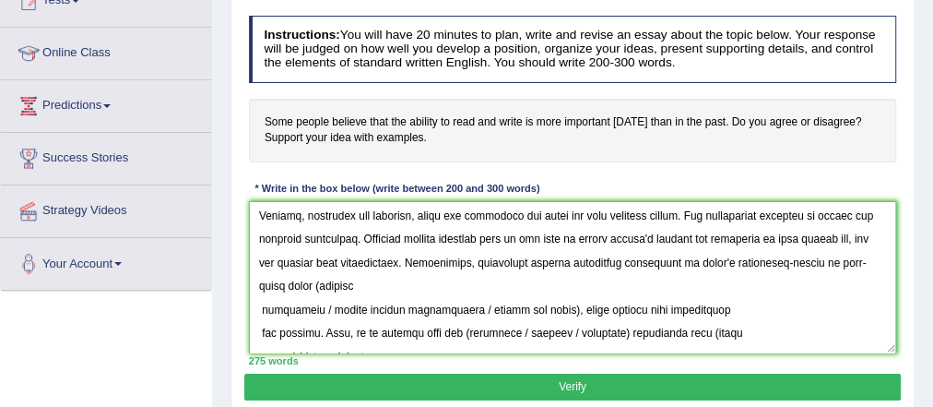
drag, startPoint x: 320, startPoint y: 287, endPoint x: 557, endPoint y: 314, distance: 238.6
click at [557, 314] on textarea at bounding box center [573, 277] width 648 height 152
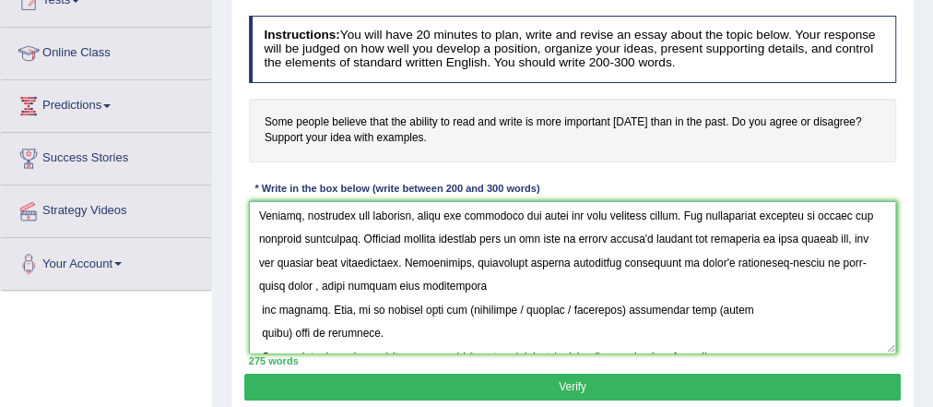
scroll to position [279, 0]
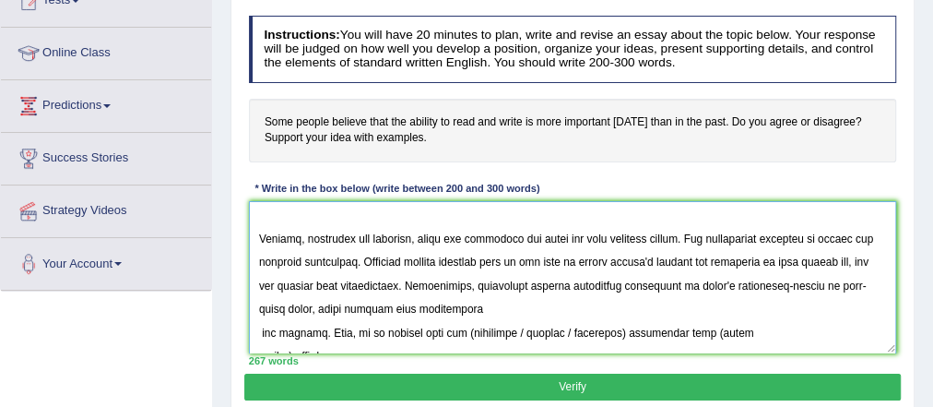
drag, startPoint x: 263, startPoint y: 333, endPoint x: 381, endPoint y: 333, distance: 118.0
click at [263, 333] on textarea at bounding box center [573, 277] width 648 height 152
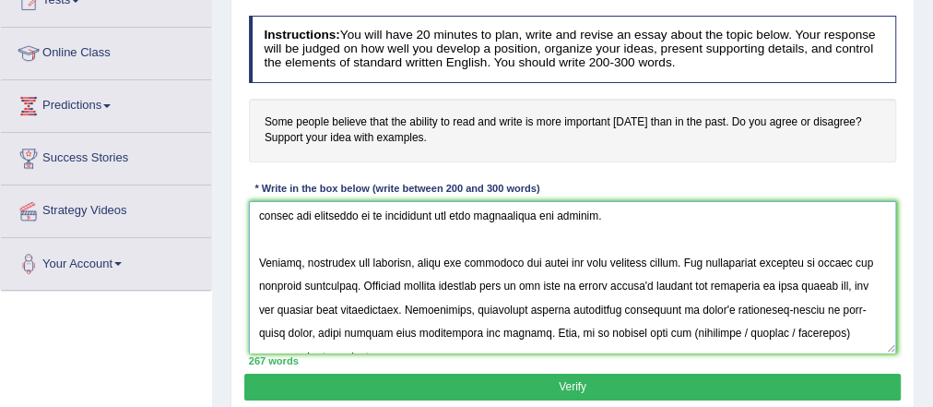
scroll to position [338, 0]
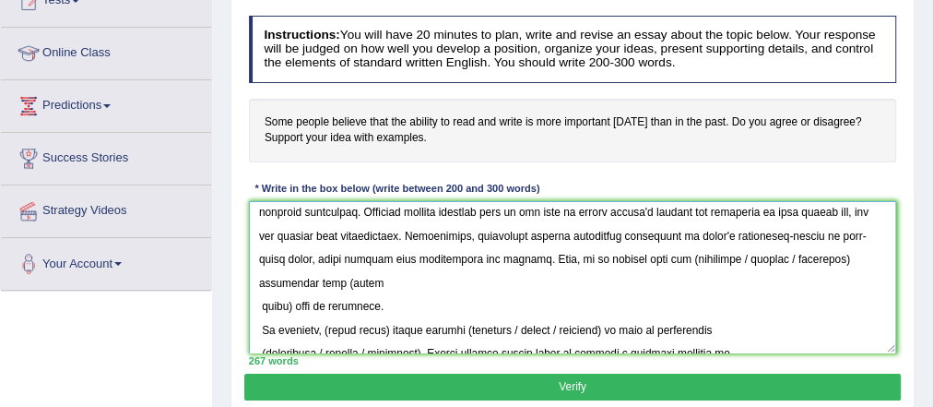
click at [665, 255] on textarea at bounding box center [573, 277] width 648 height 152
drag, startPoint x: 717, startPoint y: 254, endPoint x: 812, endPoint y: 252, distance: 95.0
click at [812, 252] on textarea at bounding box center [573, 277] width 648 height 152
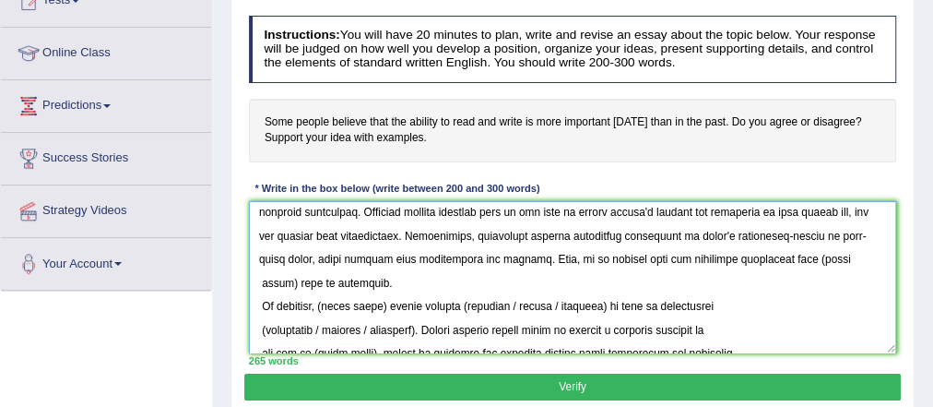
drag, startPoint x: 795, startPoint y: 259, endPoint x: 289, endPoint y: 270, distance: 506.3
click at [289, 270] on textarea at bounding box center [573, 277] width 648 height 152
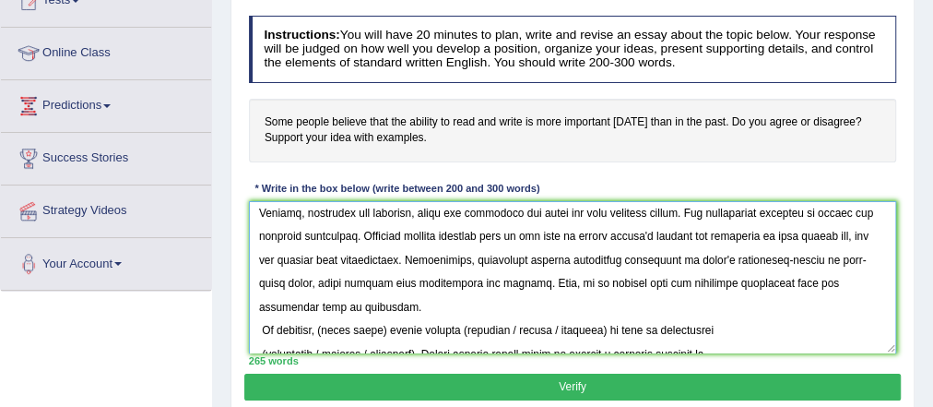
click at [816, 278] on textarea at bounding box center [573, 277] width 648 height 152
drag, startPoint x: 361, startPoint y: 303, endPoint x: 247, endPoint y: 214, distance: 145.1
click at [249, 214] on textarea at bounding box center [573, 277] width 648 height 152
click at [370, 303] on textarea at bounding box center [573, 277] width 648 height 152
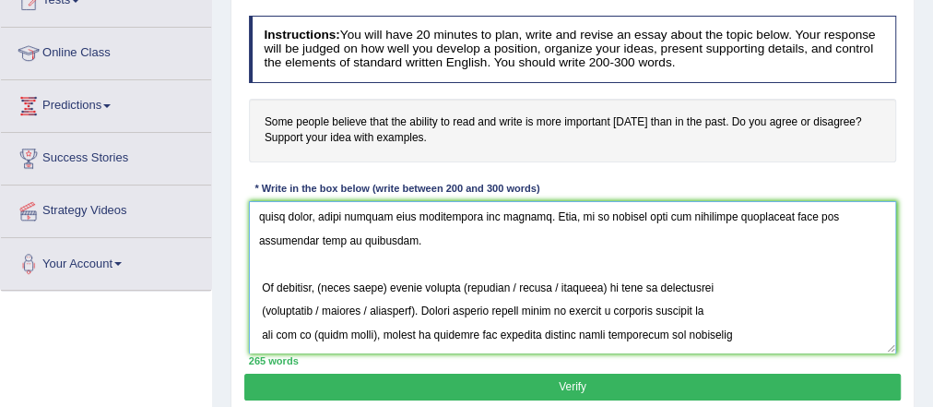
scroll to position [414, 0]
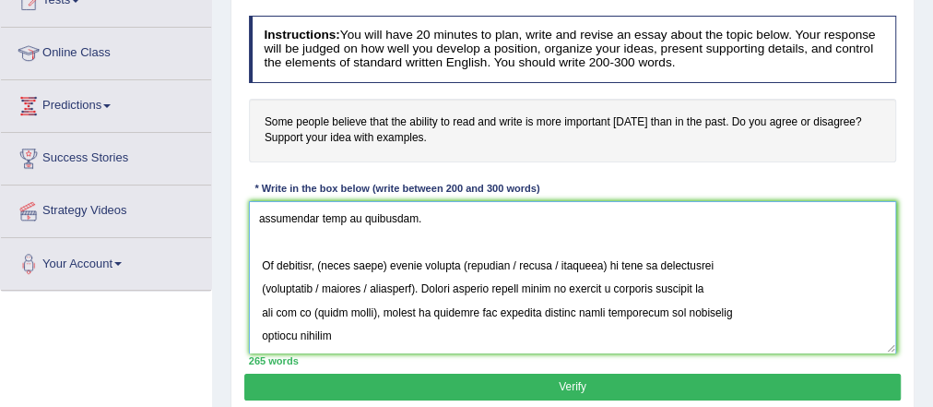
click at [263, 262] on textarea at bounding box center [573, 277] width 648 height 152
drag, startPoint x: 323, startPoint y: 263, endPoint x: 384, endPoint y: 259, distance: 61.9
click at [385, 258] on textarea at bounding box center [573, 277] width 648 height 152
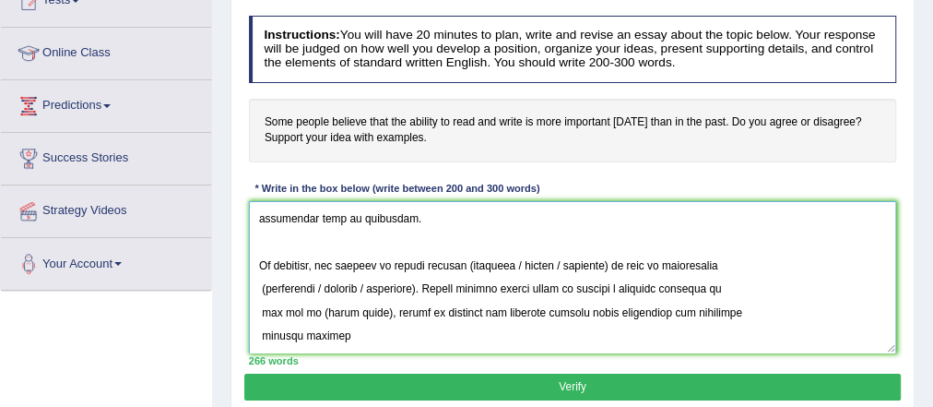
click at [253, 262] on textarea at bounding box center [573, 277] width 648 height 152
click at [370, 264] on textarea at bounding box center [573, 277] width 648 height 152
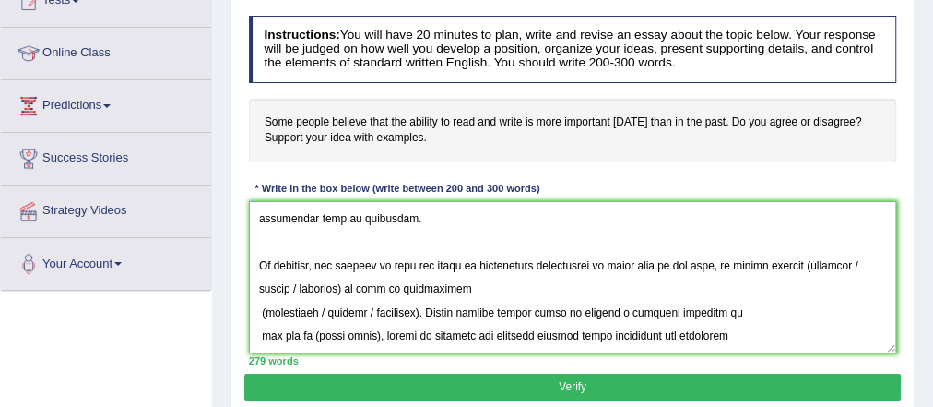
drag, startPoint x: 704, startPoint y: 262, endPoint x: 715, endPoint y: 267, distance: 12.4
click at [715, 267] on textarea at bounding box center [573, 277] width 648 height 152
drag, startPoint x: 799, startPoint y: 266, endPoint x: 811, endPoint y: 266, distance: 12.0
click at [799, 266] on textarea at bounding box center [573, 277] width 648 height 152
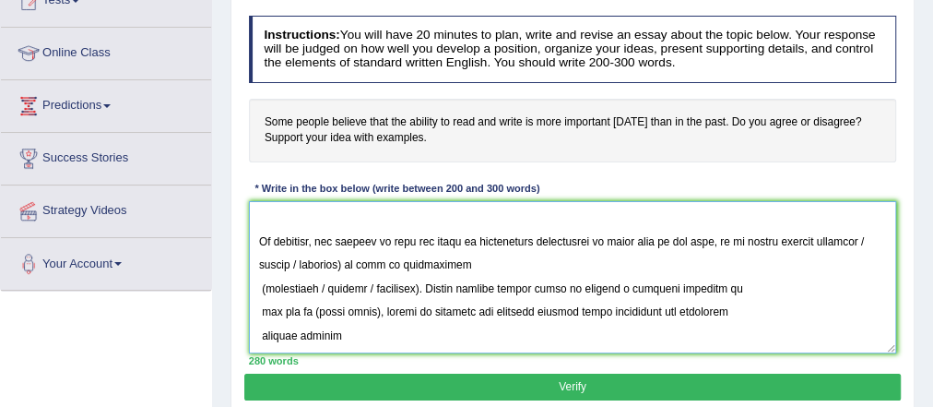
drag, startPoint x: 840, startPoint y: 254, endPoint x: 352, endPoint y: 270, distance: 488.0
click at [352, 270] on textarea at bounding box center [573, 277] width 648 height 152
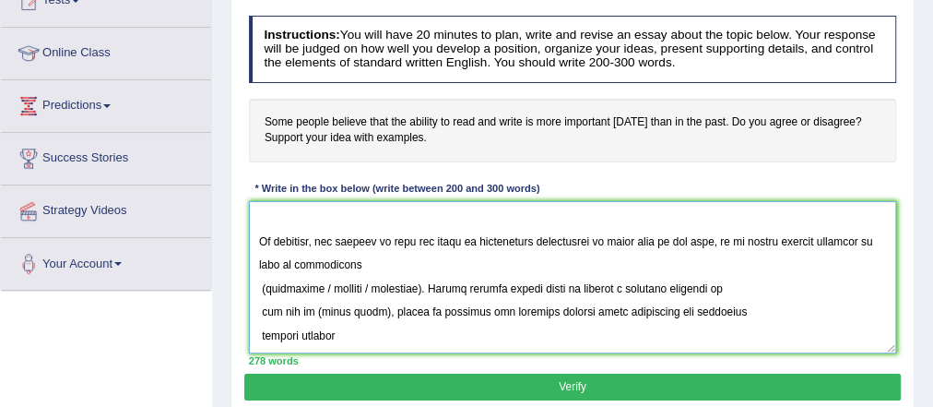
click at [266, 287] on textarea at bounding box center [573, 277] width 648 height 152
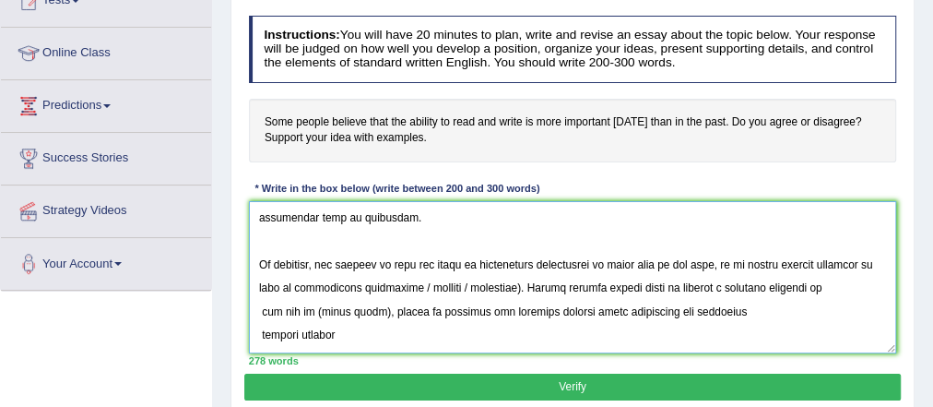
scroll to position [414, 0]
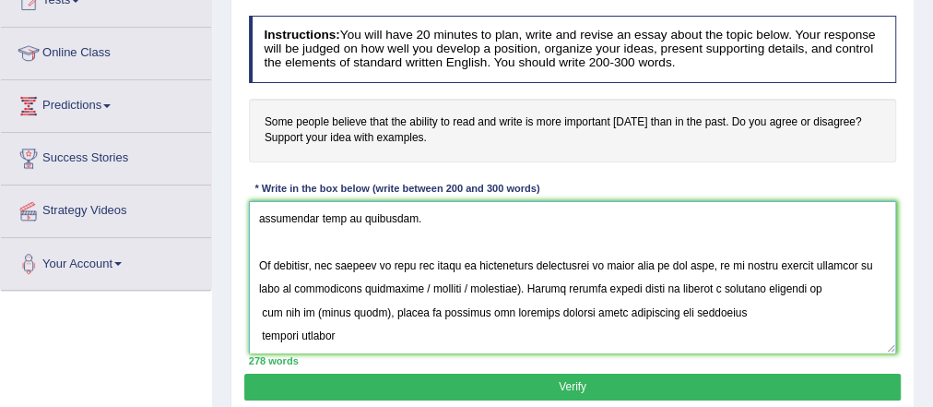
drag, startPoint x: 378, startPoint y: 290, endPoint x: 473, endPoint y: 285, distance: 95.1
click at [473, 285] on textarea at bounding box center [573, 277] width 648 height 152
click at [258, 314] on textarea at bounding box center [573, 277] width 648 height 152
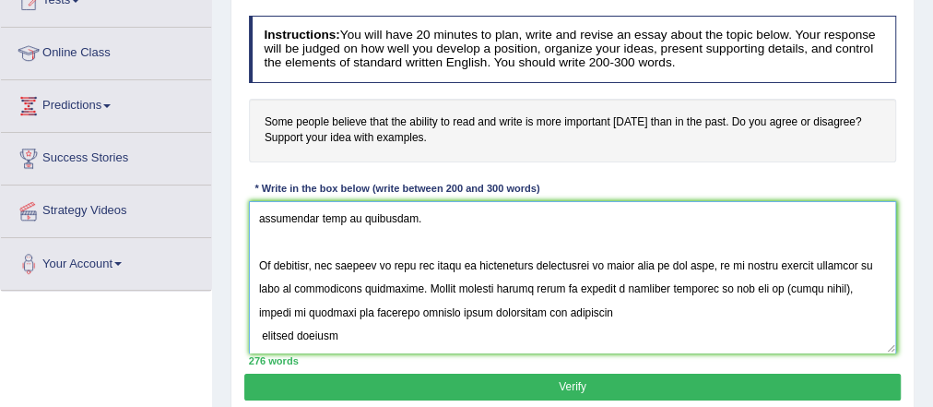
drag, startPoint x: 737, startPoint y: 290, endPoint x: 797, endPoint y: 289, distance: 59.9
click at [797, 289] on textarea at bounding box center [573, 277] width 648 height 152
click at [262, 330] on textarea at bounding box center [573, 277] width 648 height 152
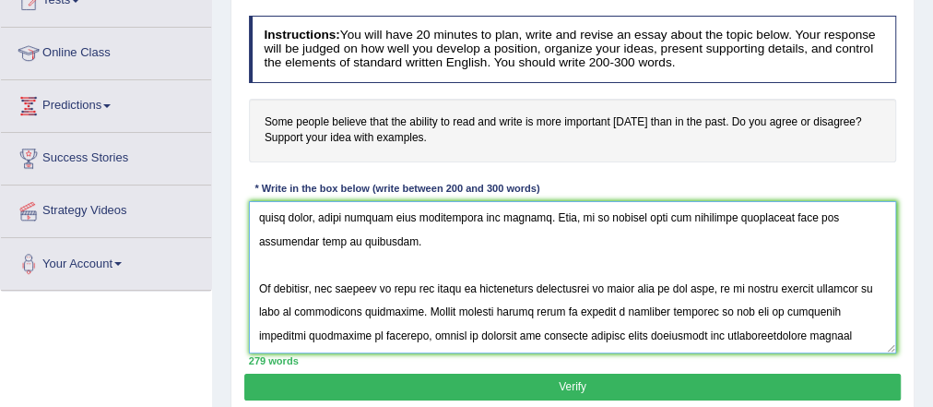
scroll to position [386, 0]
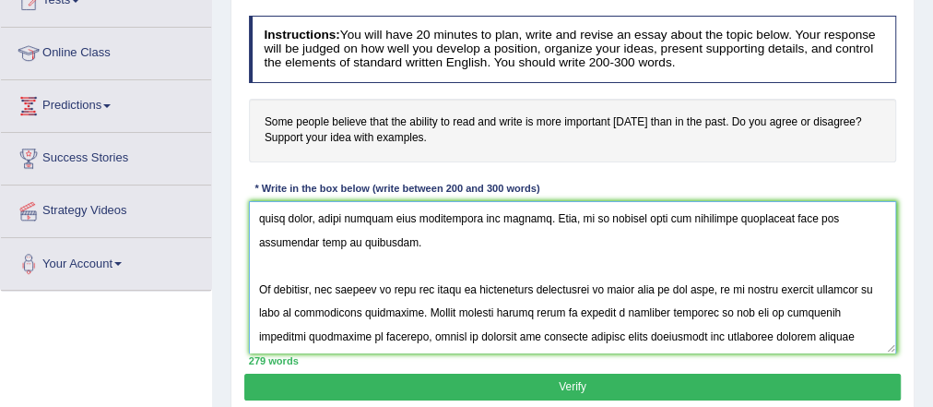
click at [783, 338] on textarea at bounding box center [573, 277] width 648 height 152
type textarea "The increasing influence of literacy in modern society has ignited numerous dis…"
